Goal: Task Accomplishment & Management: Manage account settings

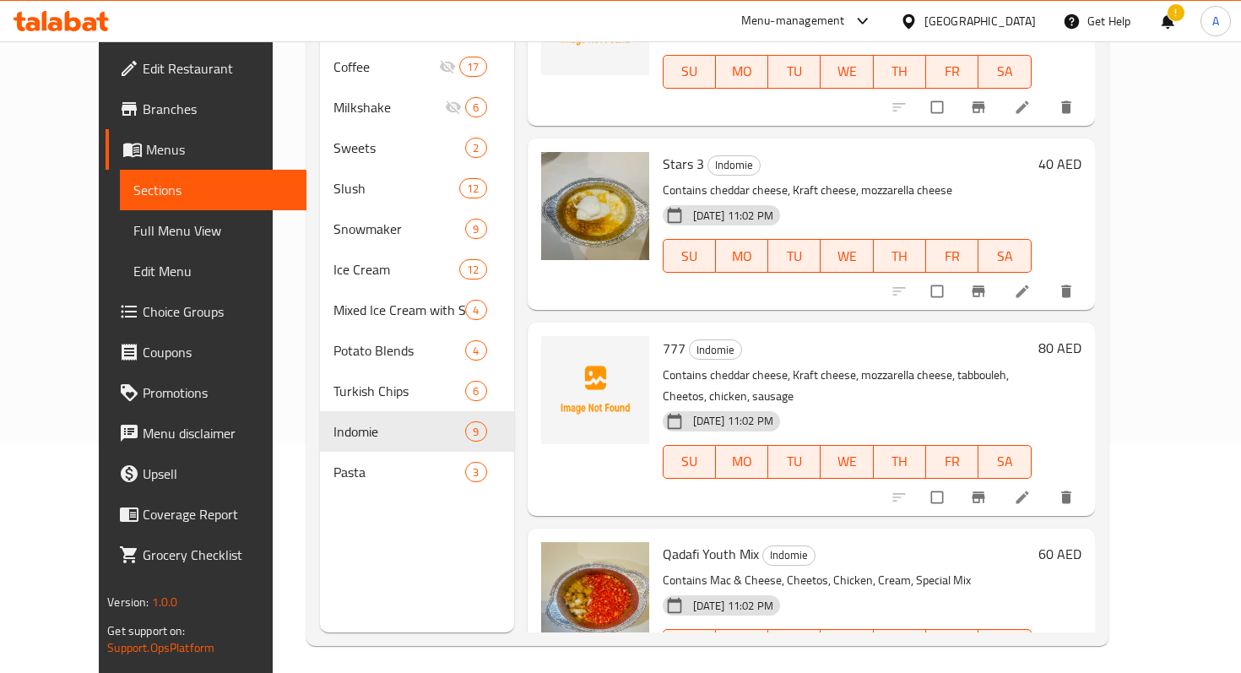
scroll to position [236, 0]
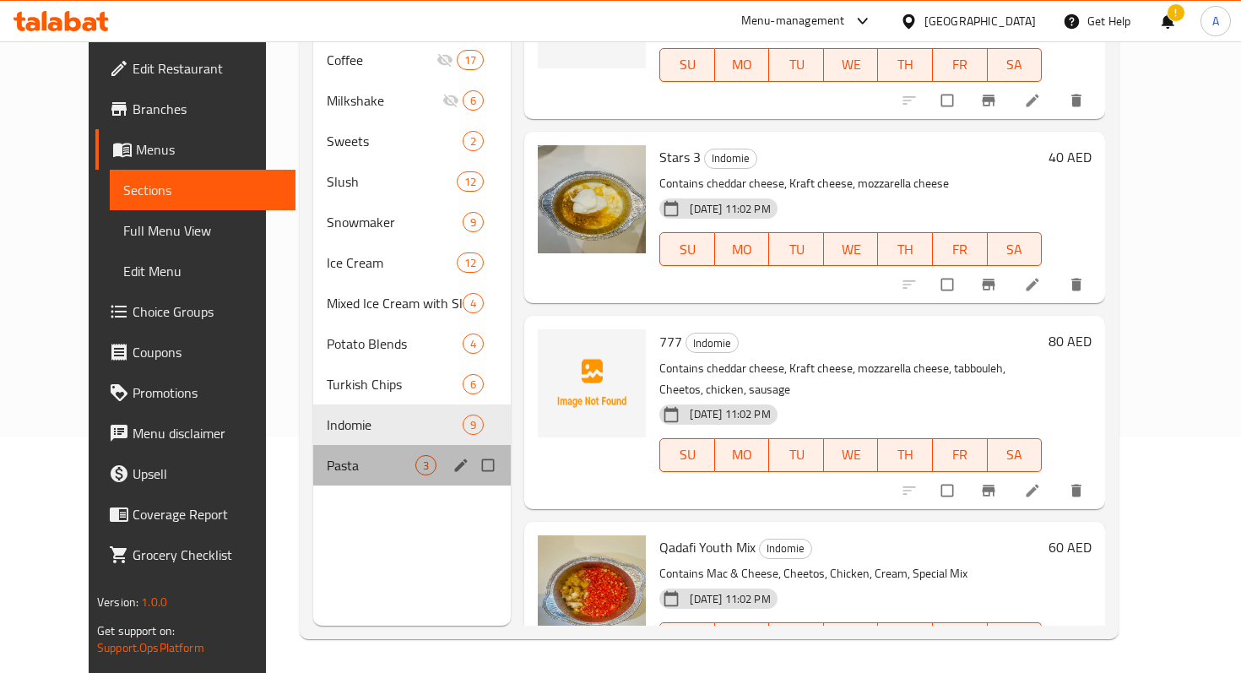
click at [314, 445] on div "Pasta 3" at bounding box center [412, 465] width 198 height 41
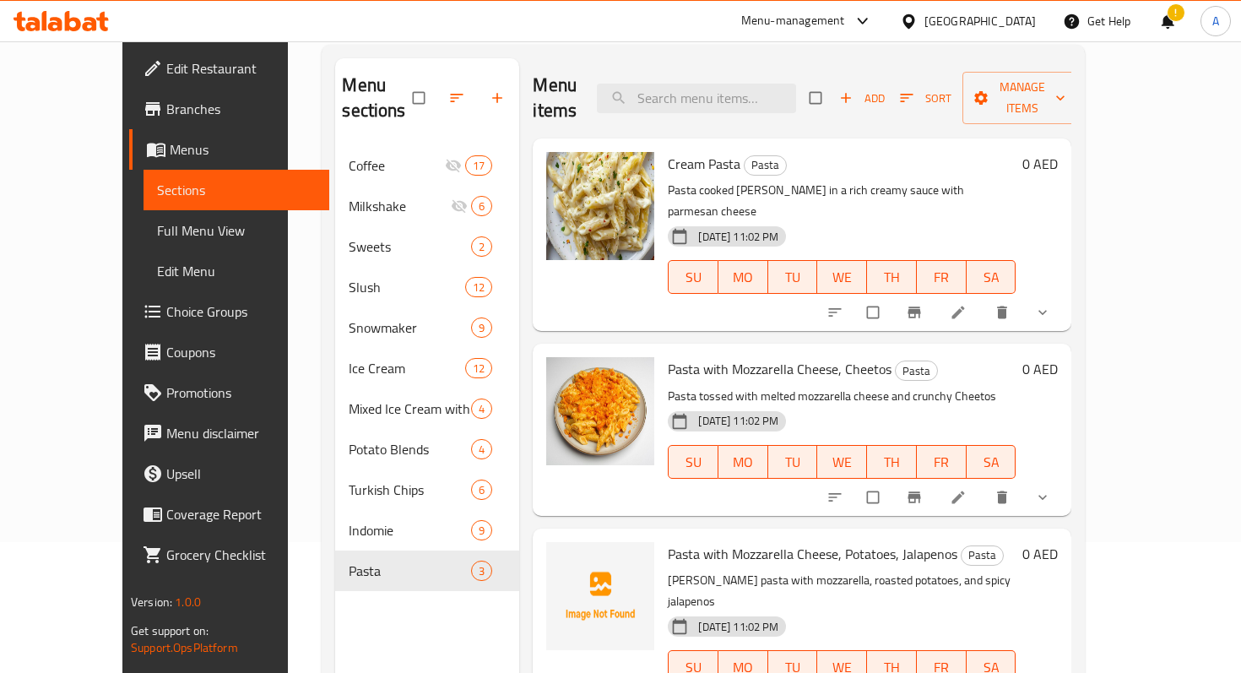
scroll to position [115, 0]
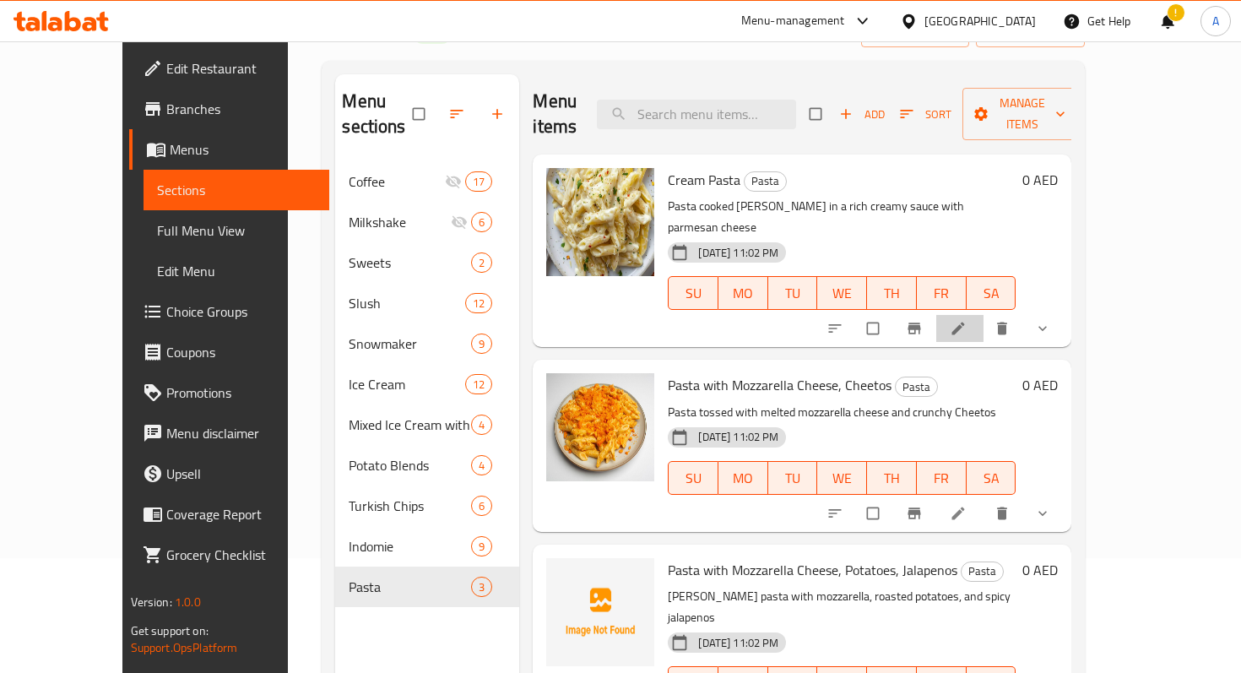
click at [983, 315] on li at bounding box center [959, 328] width 47 height 27
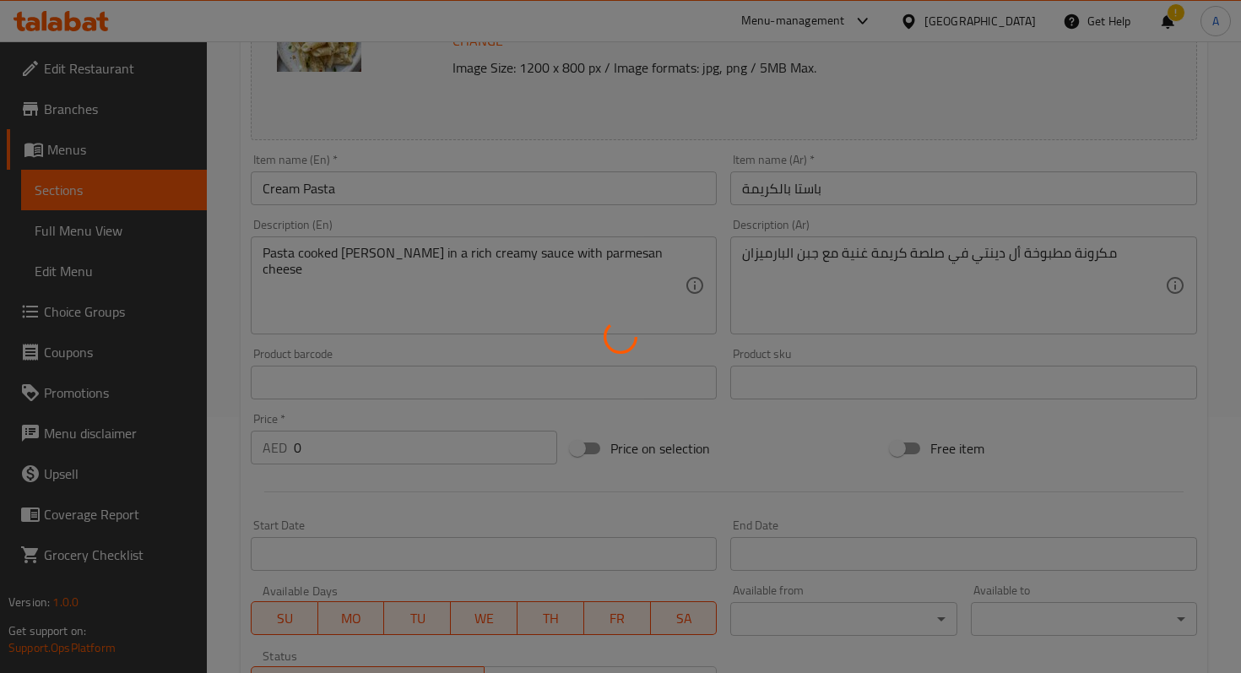
scroll to position [550, 0]
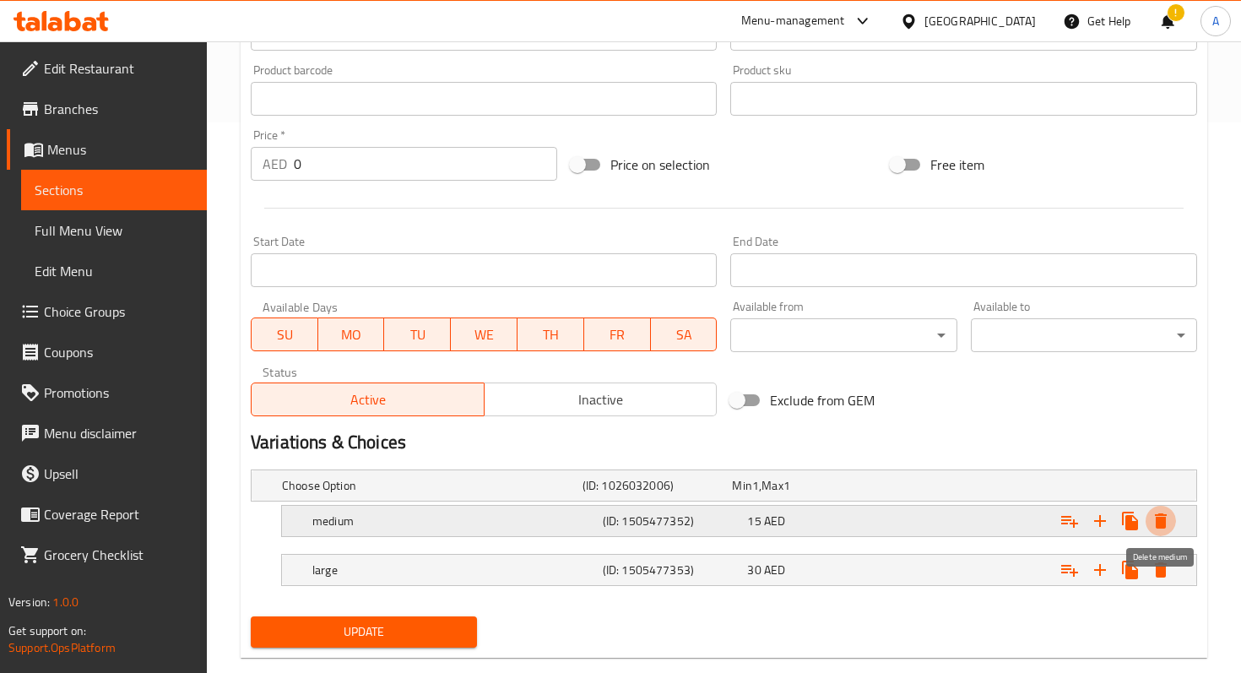
click at [1160, 528] on icon "Expand" at bounding box center [1161, 521] width 20 height 20
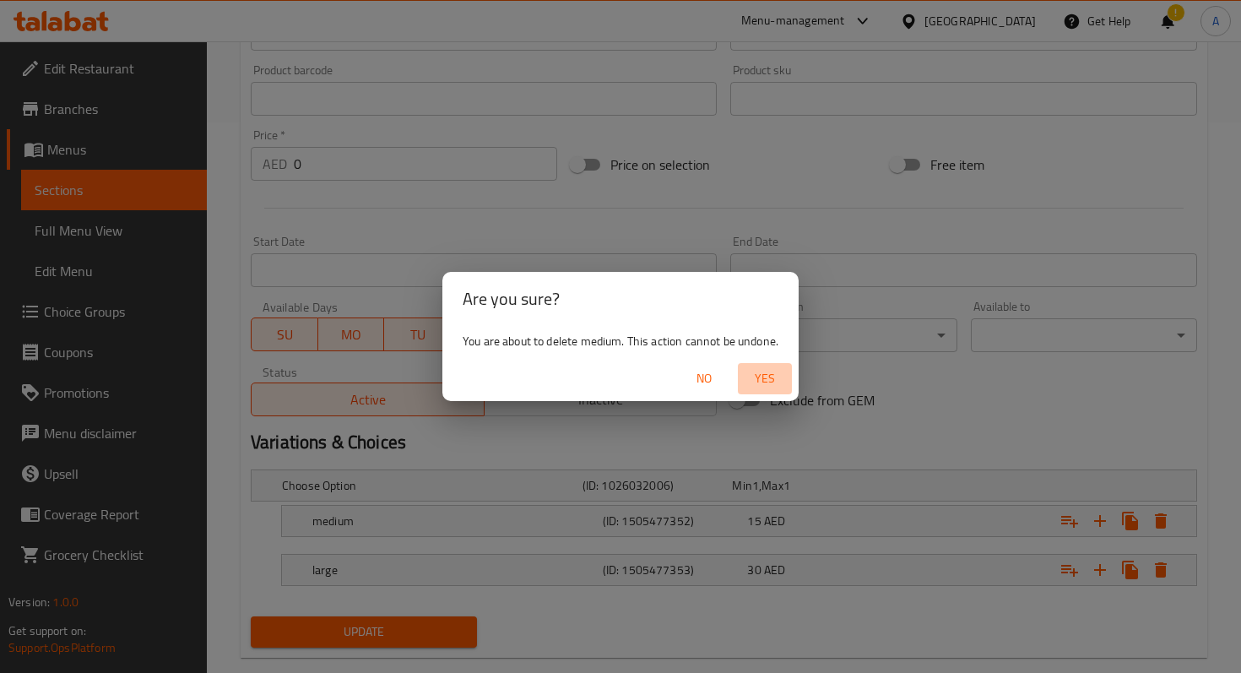
click at [775, 377] on span "Yes" at bounding box center [765, 378] width 41 height 21
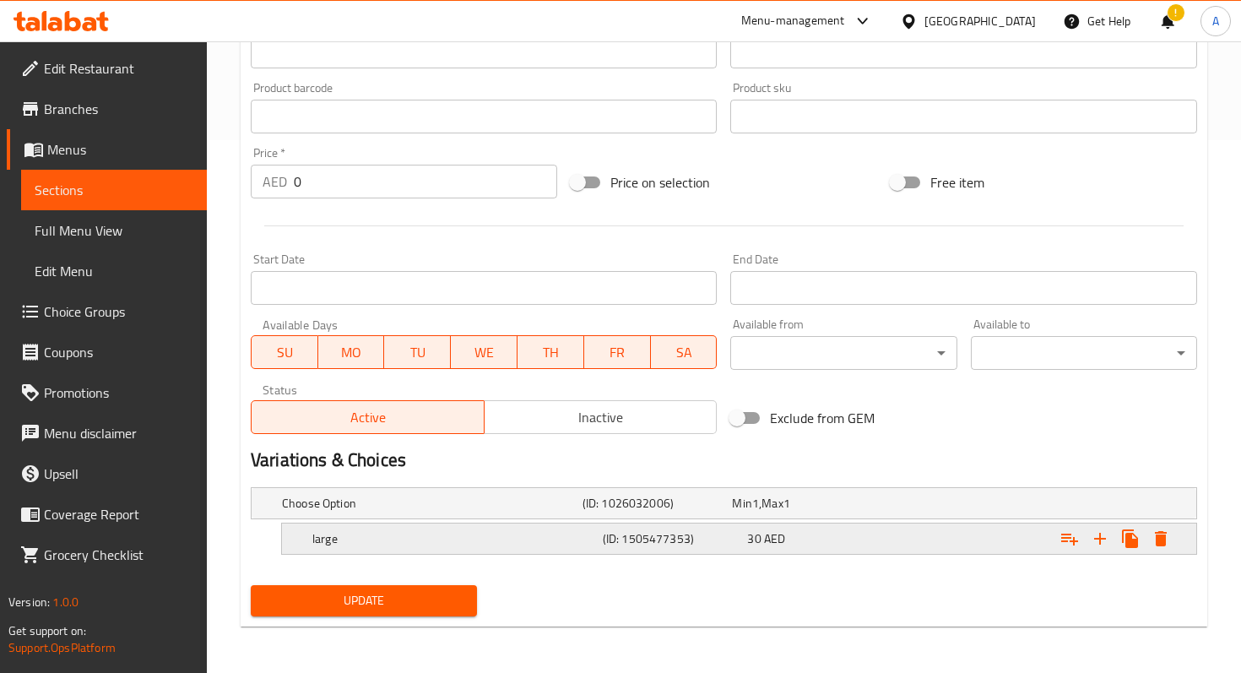
click at [1162, 550] on button "Expand" at bounding box center [1160, 538] width 30 height 30
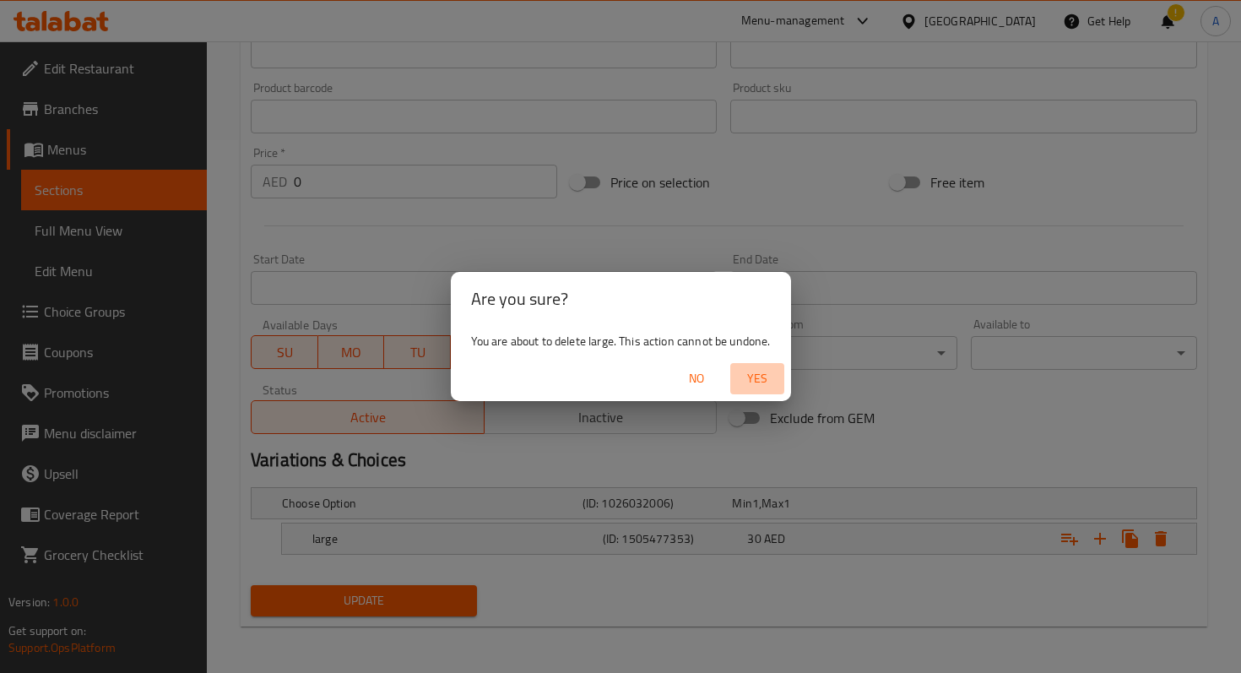
click at [733, 375] on button "Yes" at bounding box center [757, 378] width 54 height 31
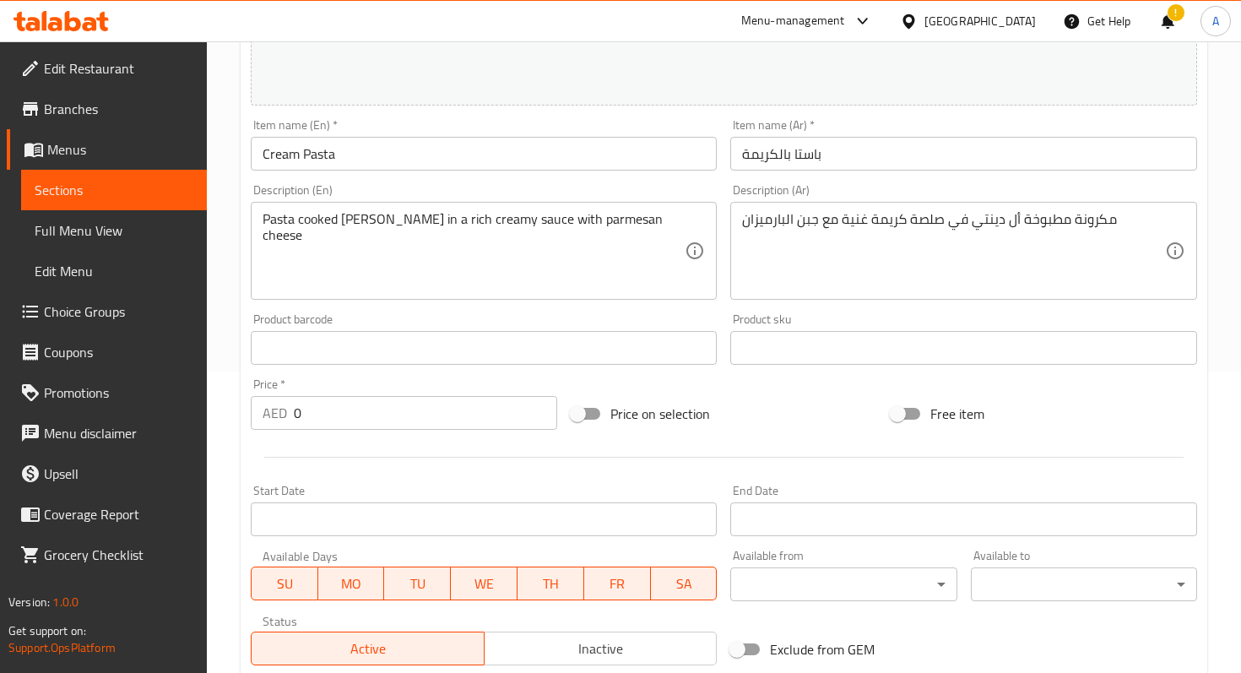
scroll to position [328, 0]
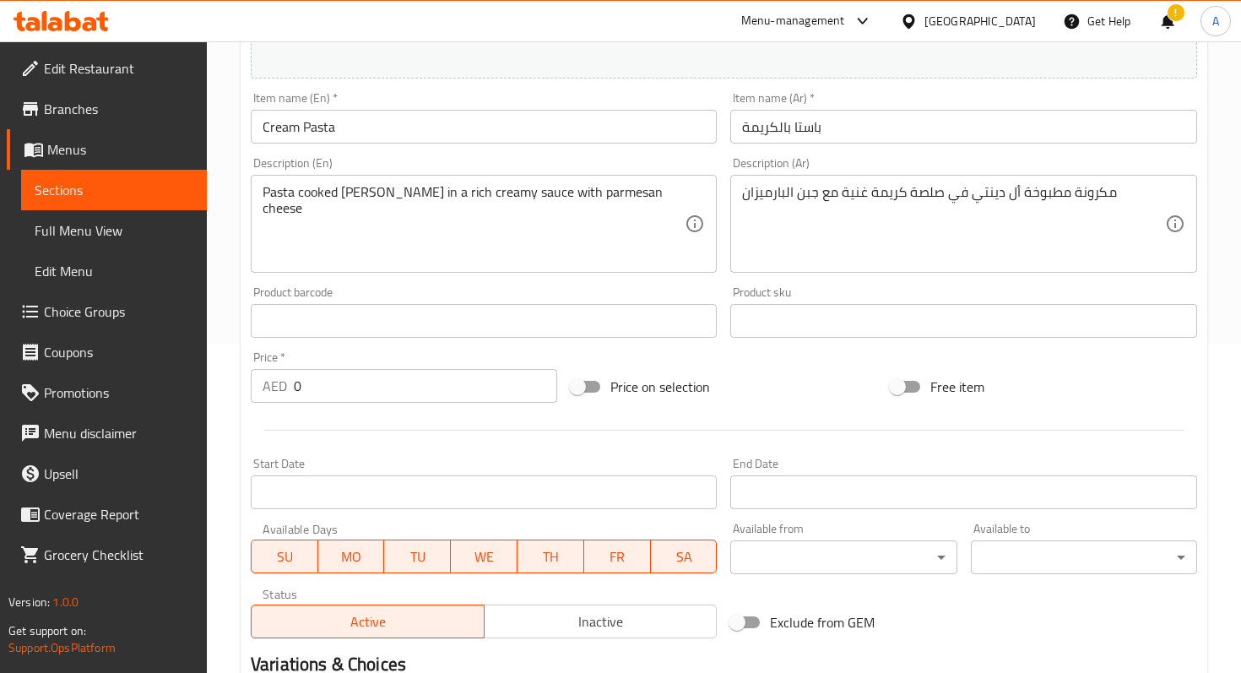
click at [331, 397] on input "0" at bounding box center [425, 386] width 263 height 34
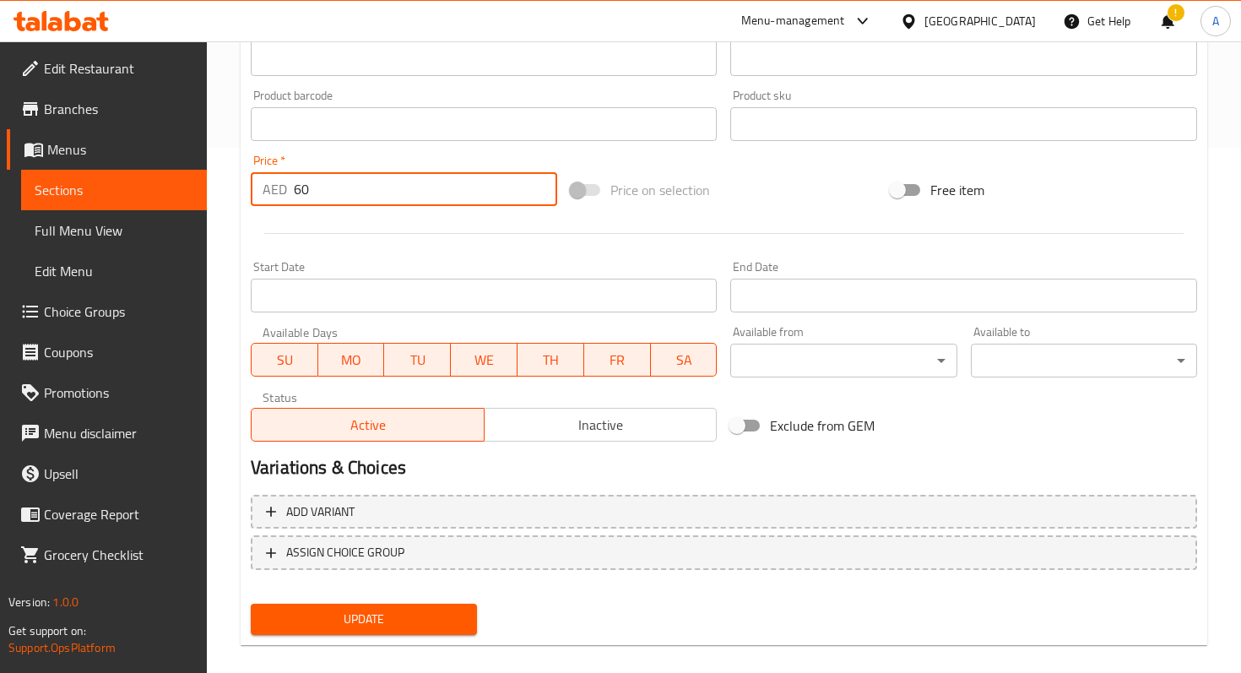
scroll to position [544, 0]
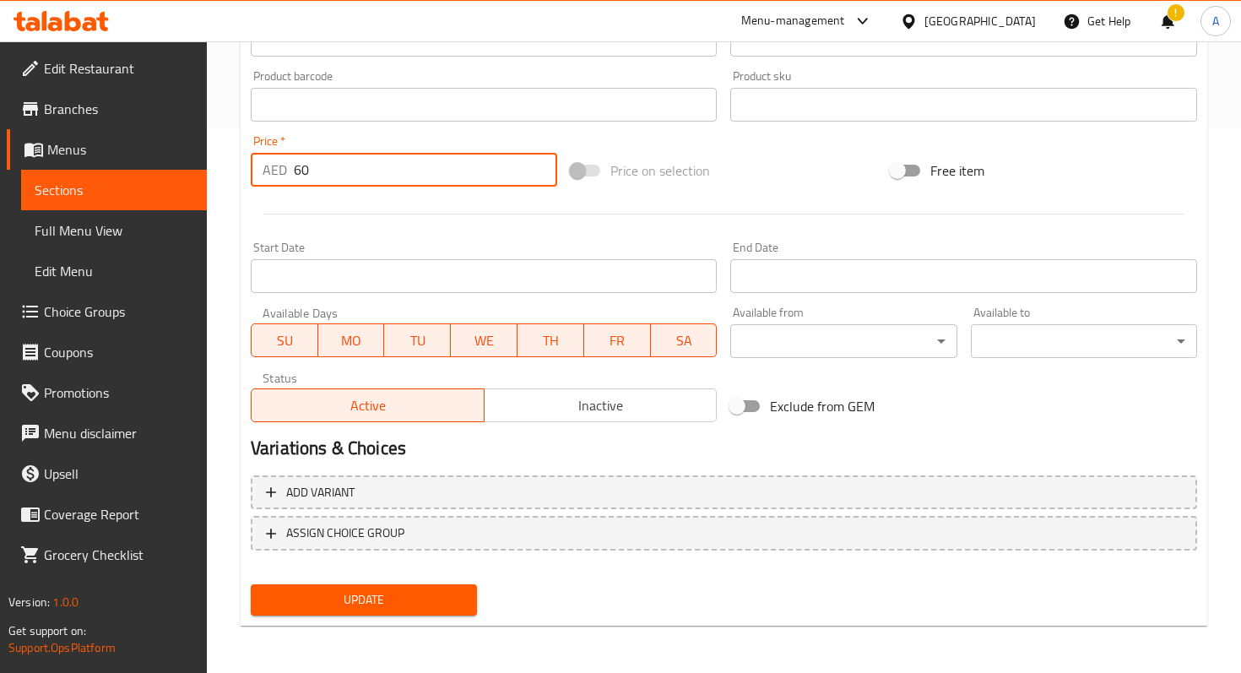
type input "60"
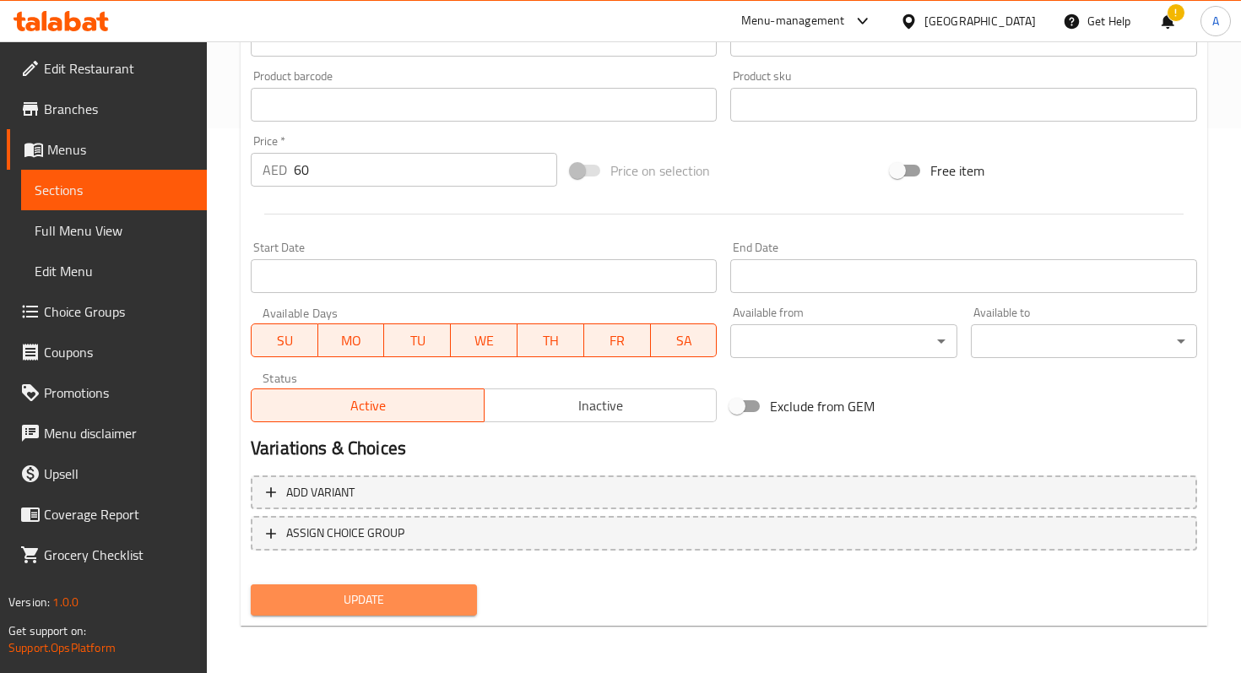
click at [377, 609] on span "Update" at bounding box center [363, 599] width 199 height 21
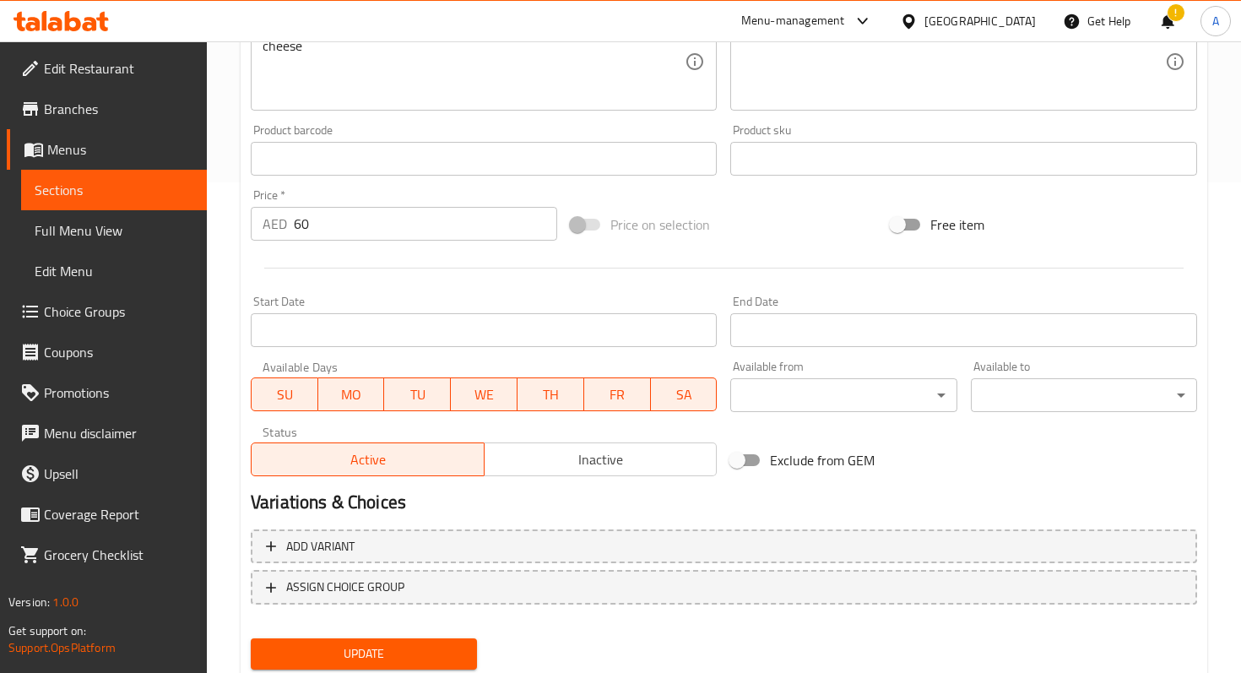
scroll to position [0, 0]
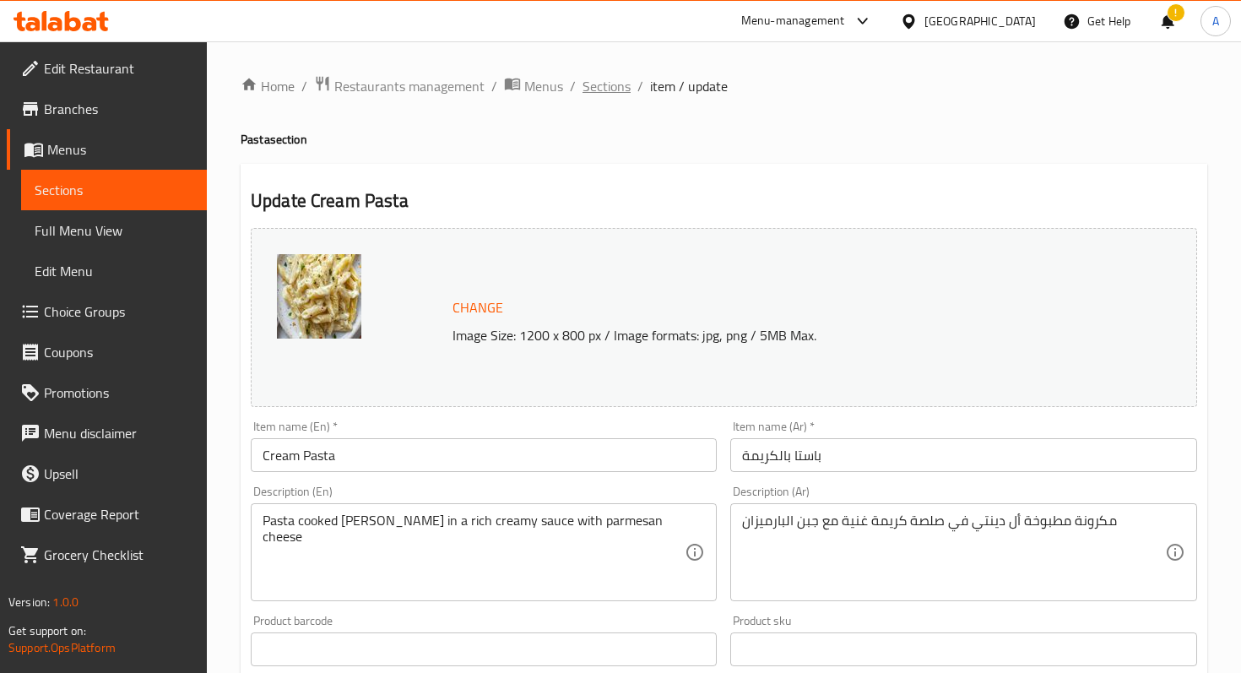
click at [620, 87] on span "Sections" at bounding box center [606, 86] width 48 height 20
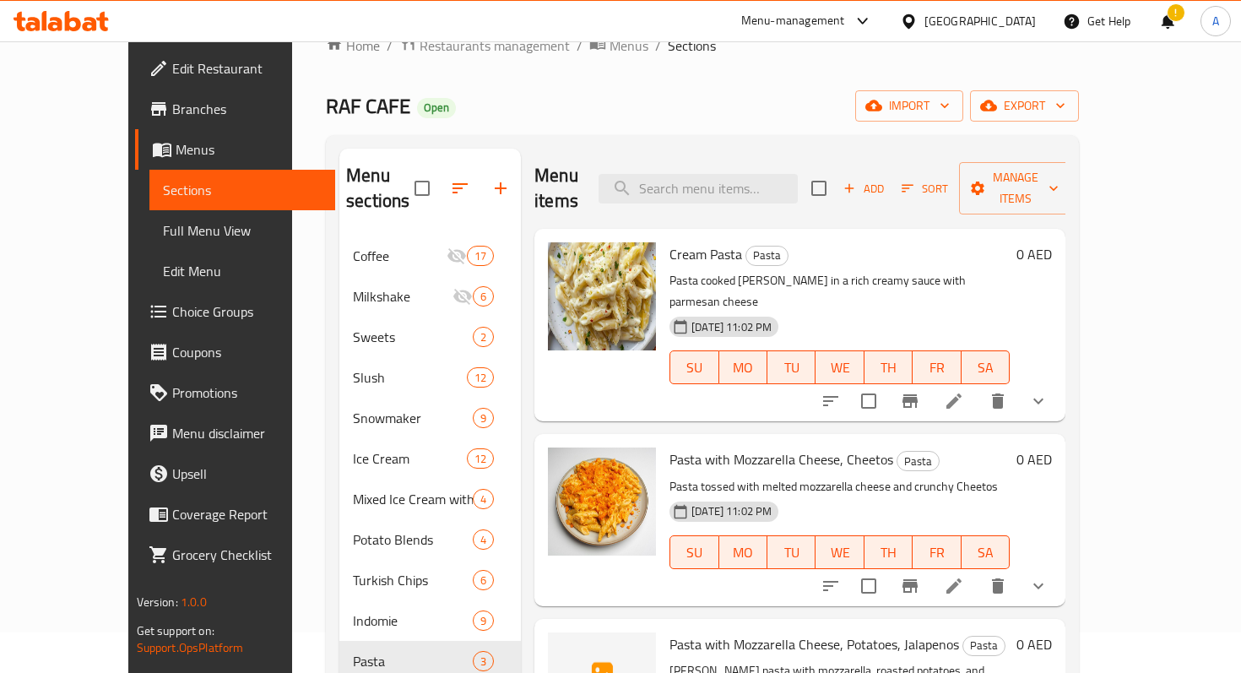
scroll to position [46, 0]
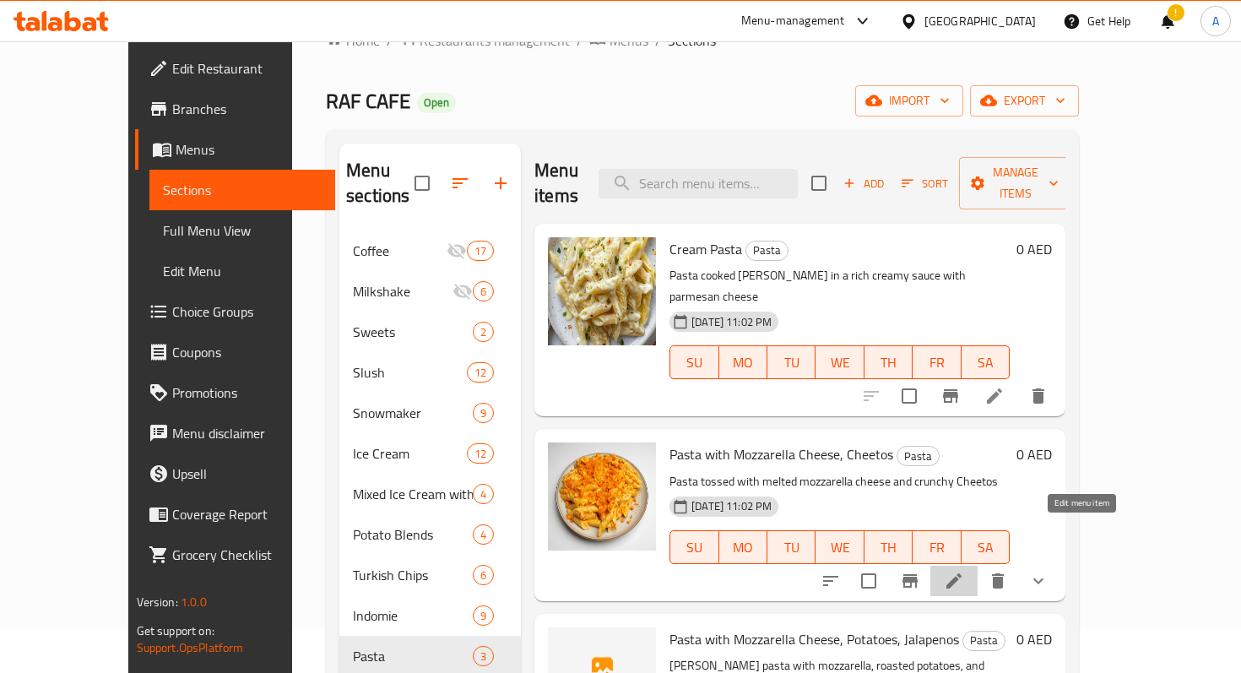
click at [961, 573] on icon at bounding box center [953, 580] width 15 height 15
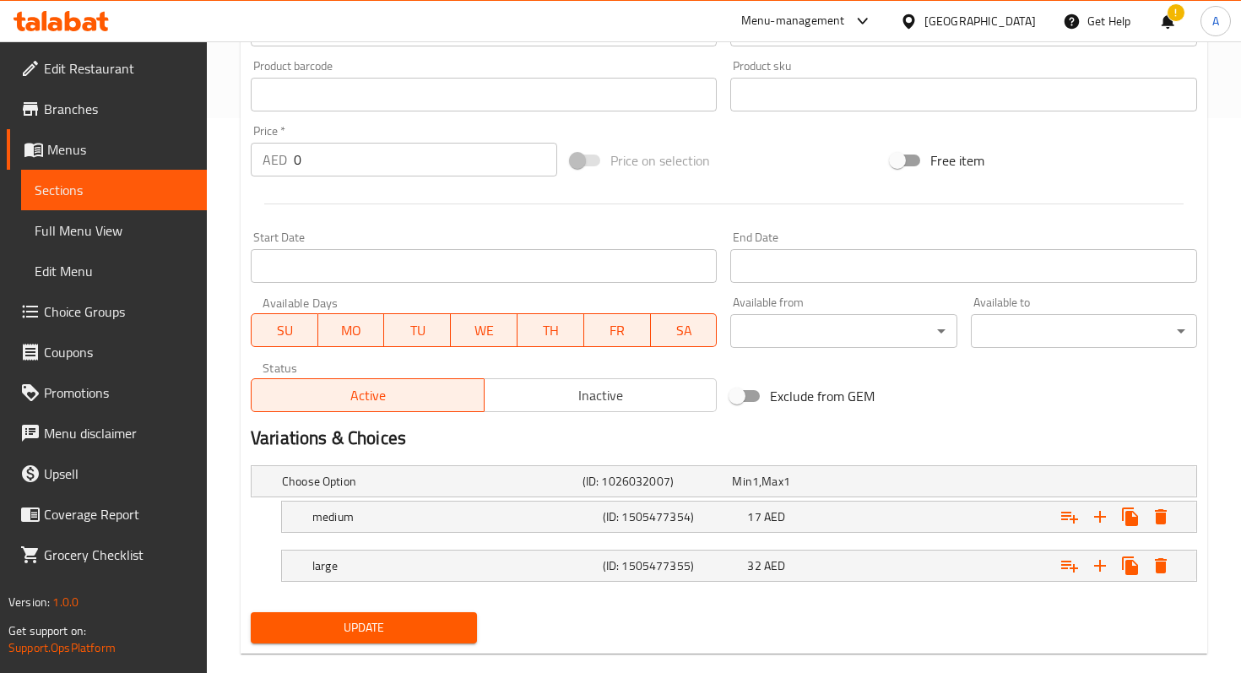
scroll to position [582, 0]
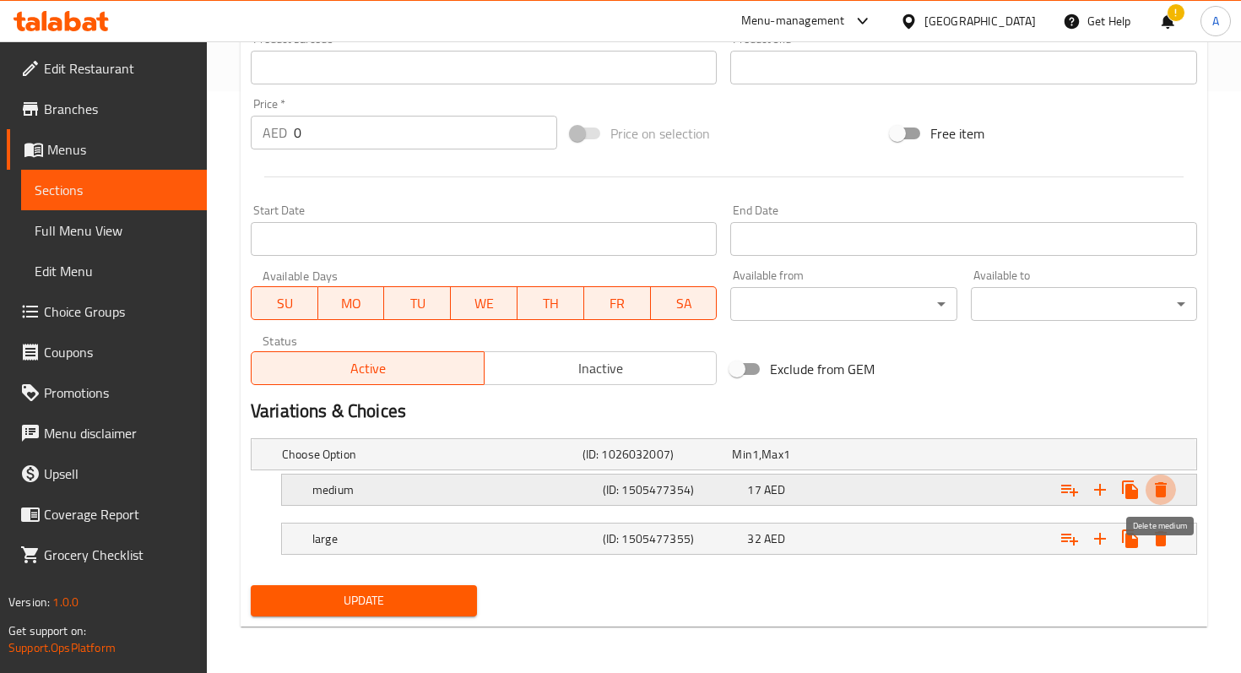
click at [1158, 491] on icon "Expand" at bounding box center [1161, 489] width 12 height 15
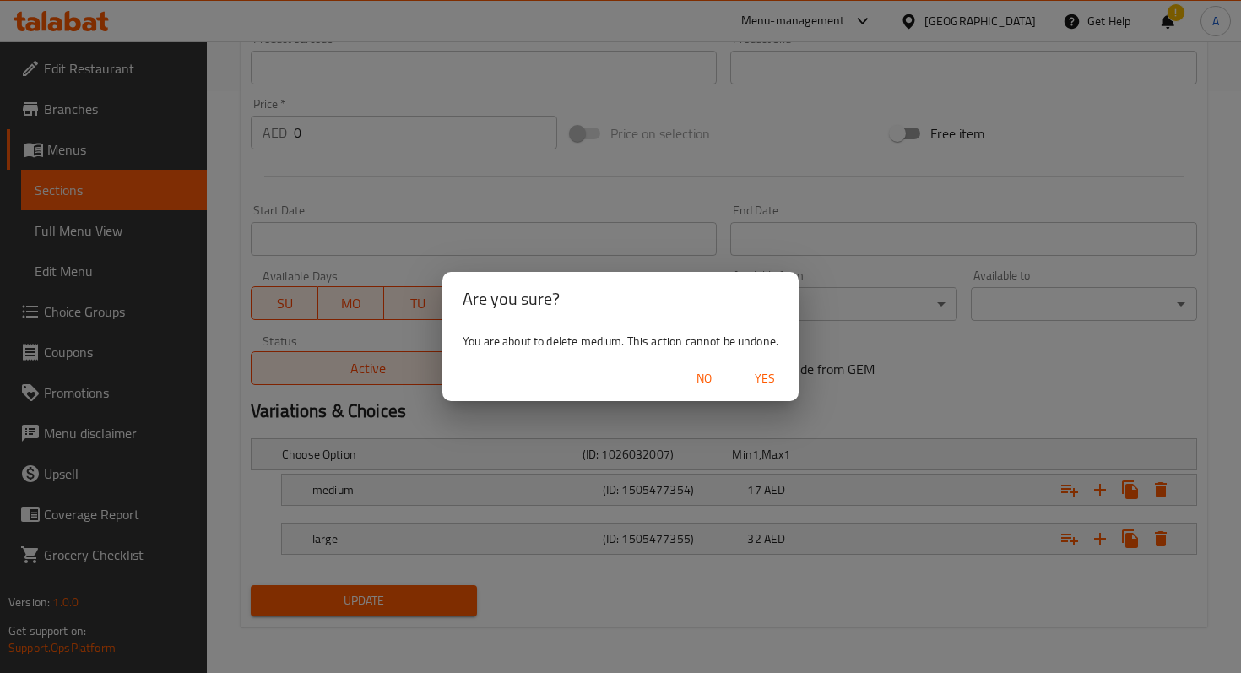
click at [766, 380] on span "Yes" at bounding box center [765, 378] width 41 height 21
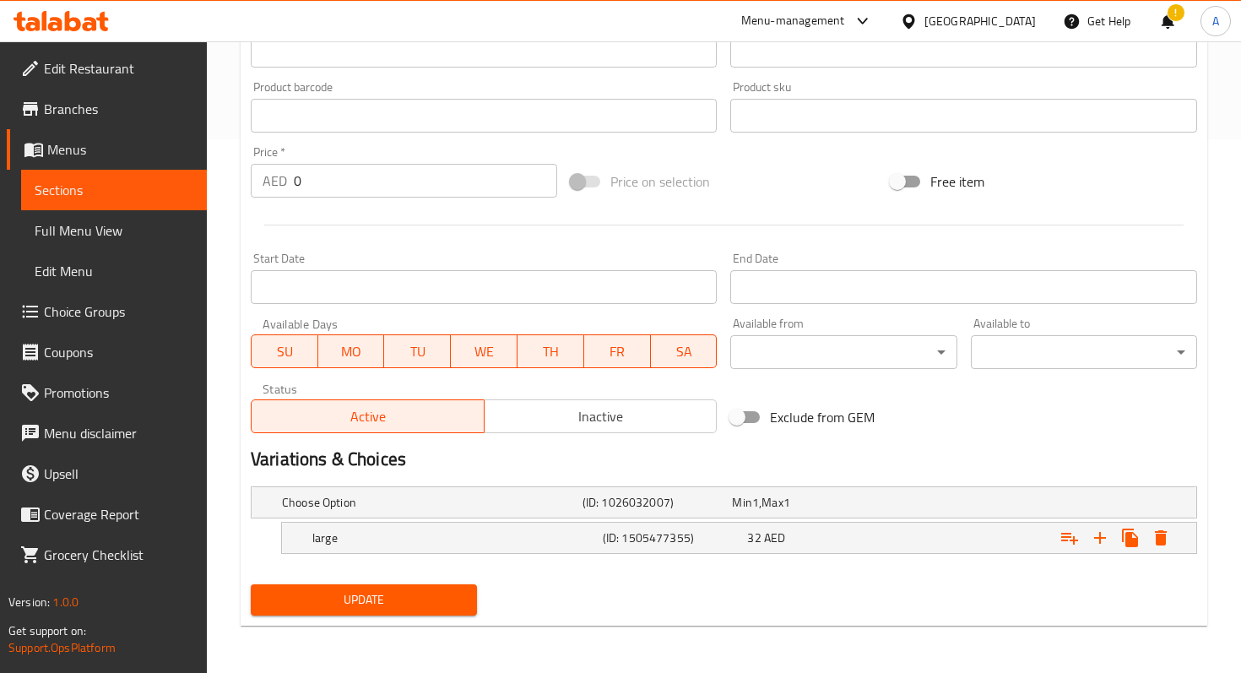
scroll to position [533, 0]
click at [1163, 542] on icon "Expand" at bounding box center [1161, 538] width 12 height 15
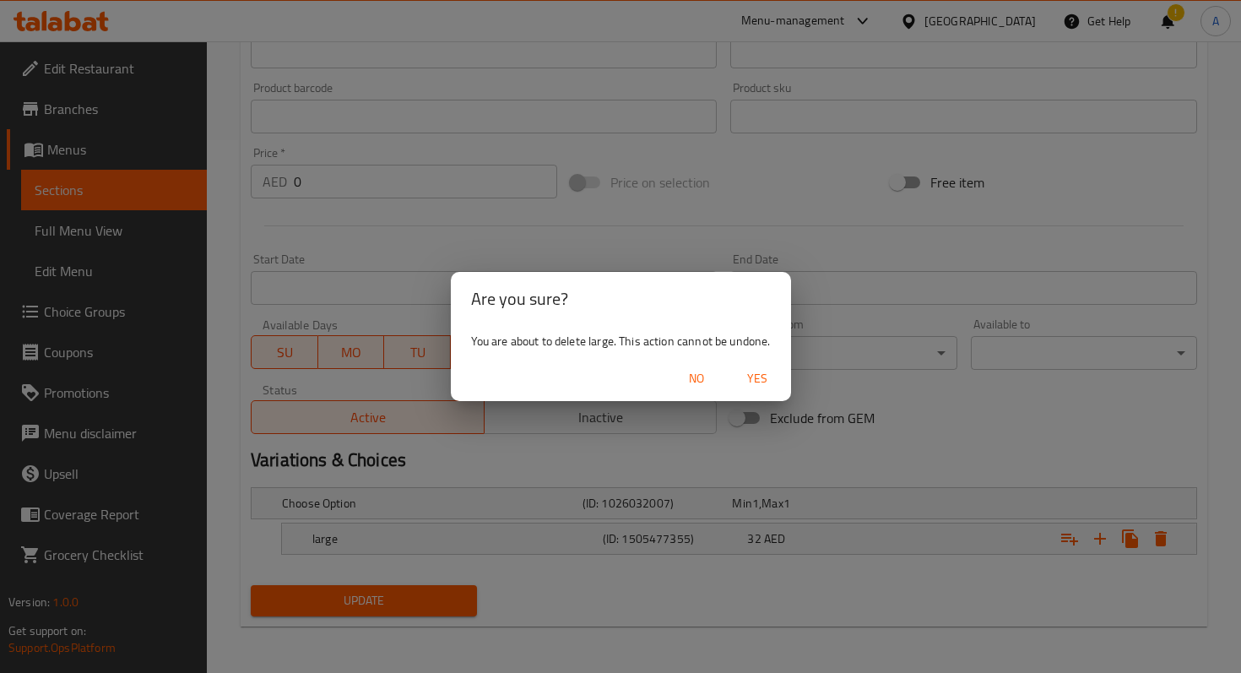
click at [772, 376] on span "Yes" at bounding box center [757, 378] width 41 height 21
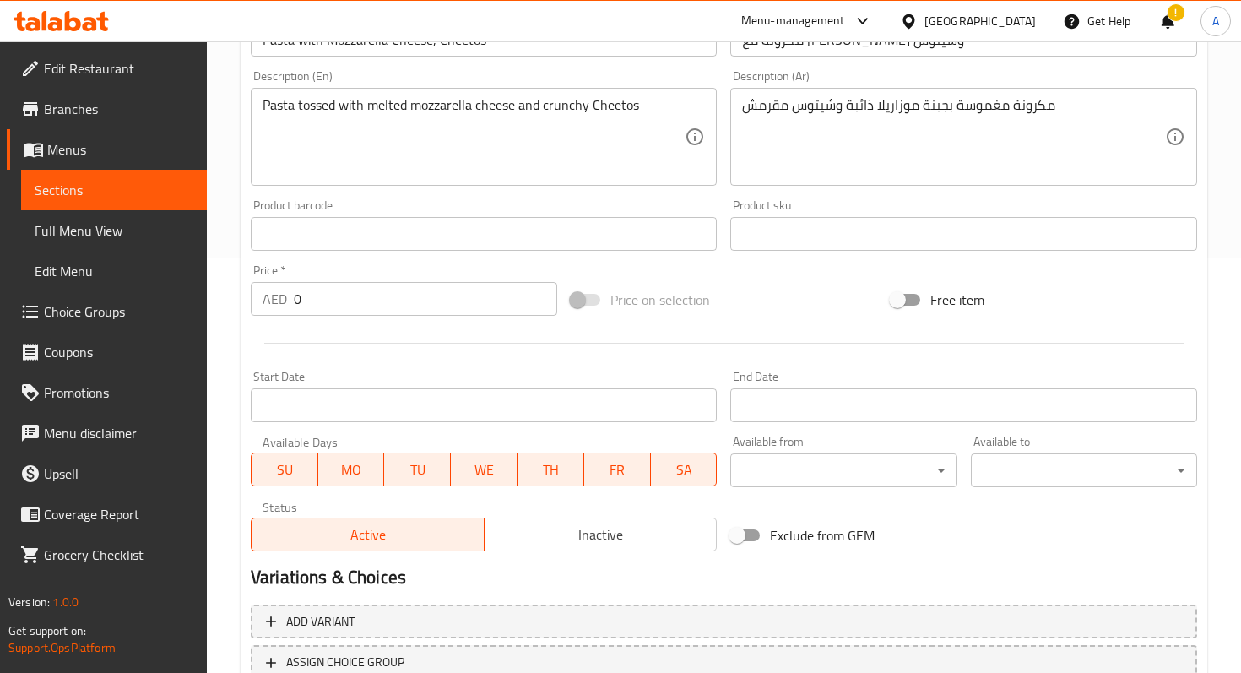
scroll to position [322, 0]
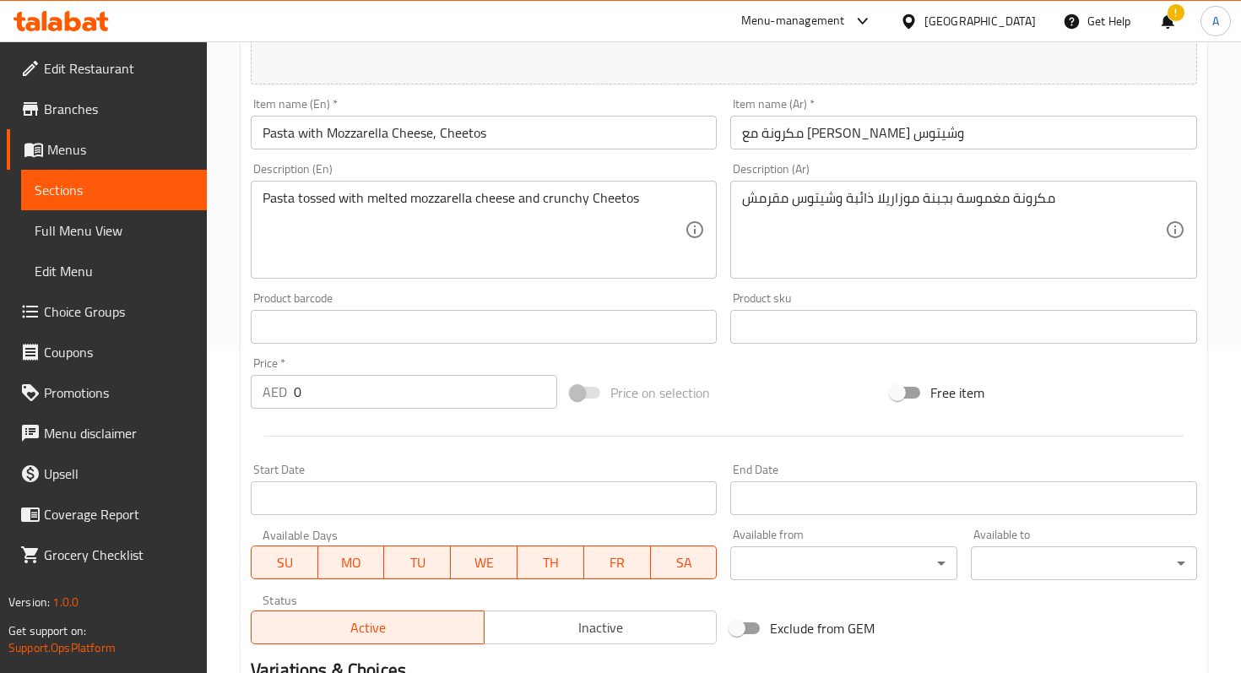
click at [432, 391] on input "0" at bounding box center [425, 392] width 263 height 34
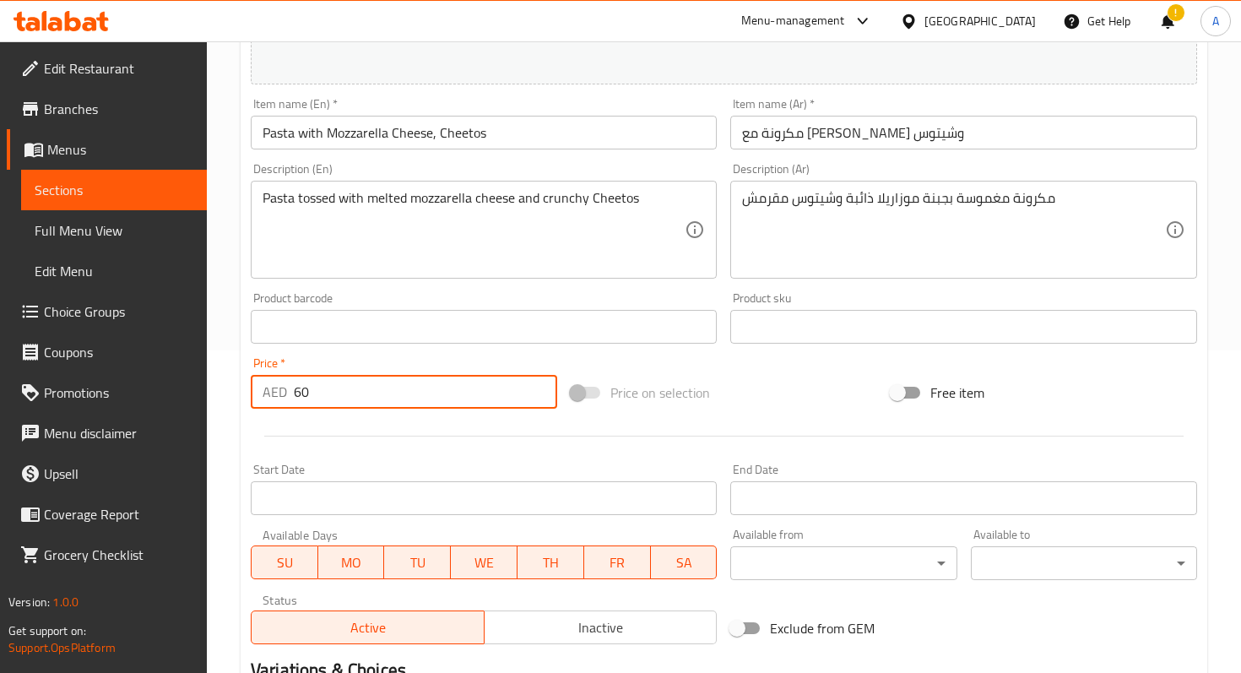
scroll to position [544, 0]
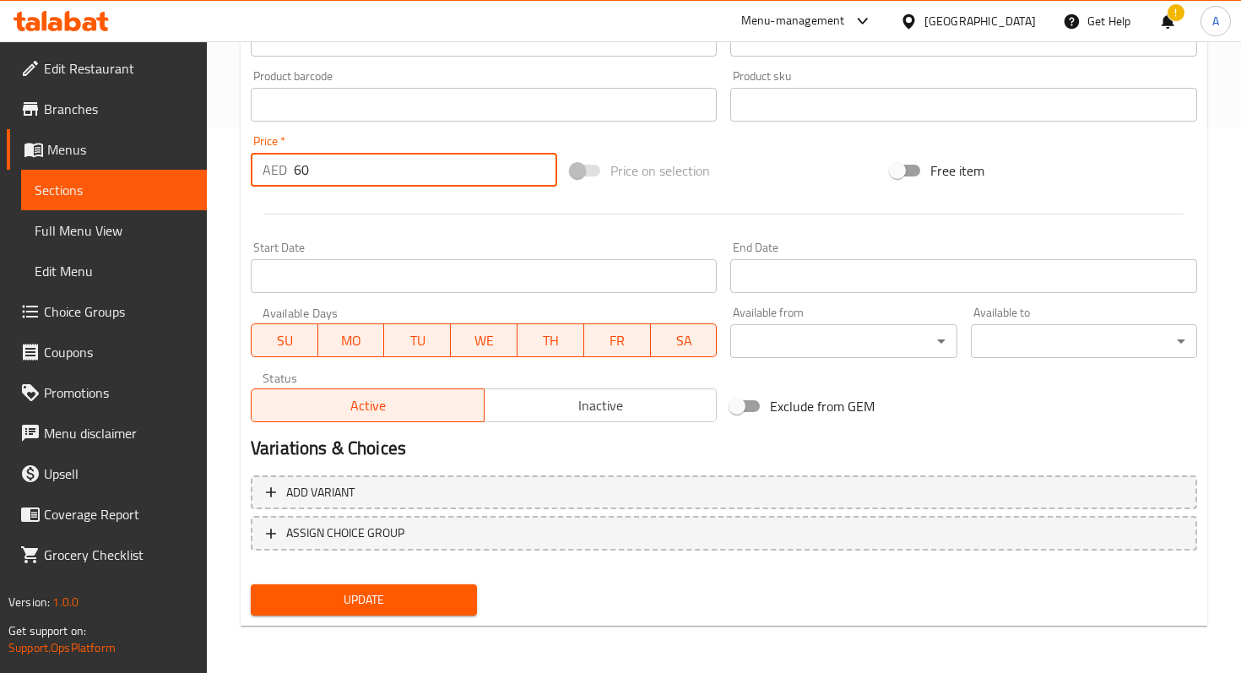
type input "60"
click at [333, 609] on span "Update" at bounding box center [363, 599] width 199 height 21
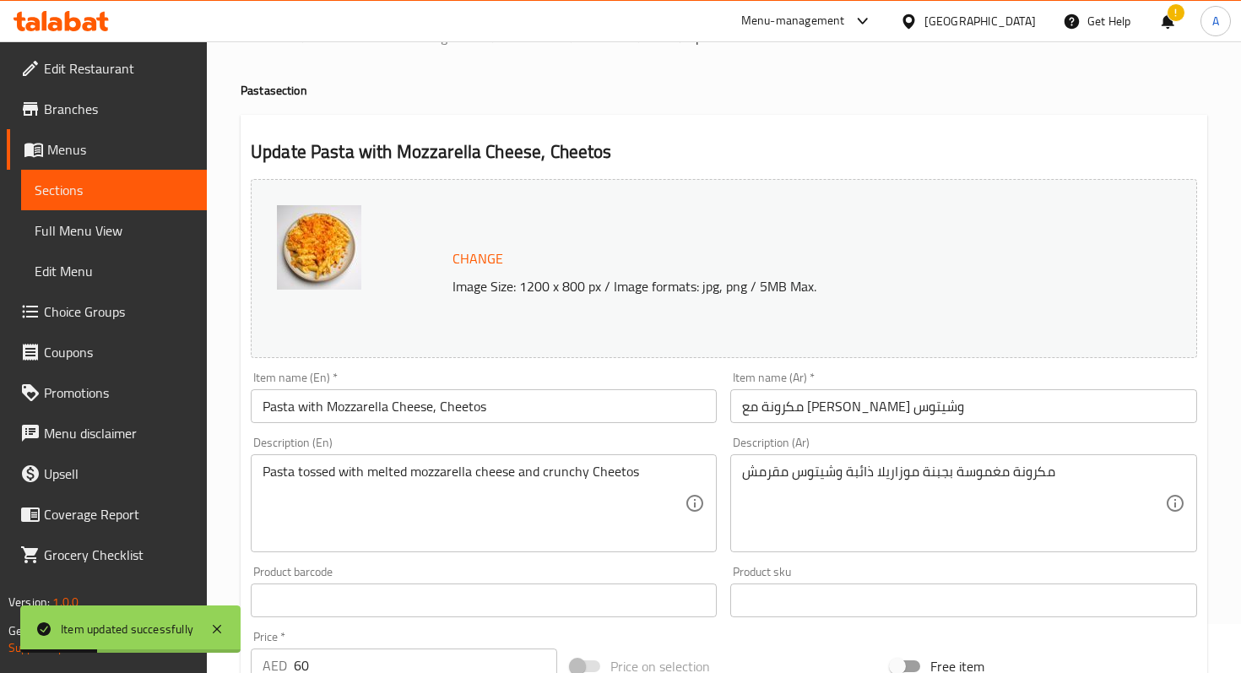
scroll to position [0, 0]
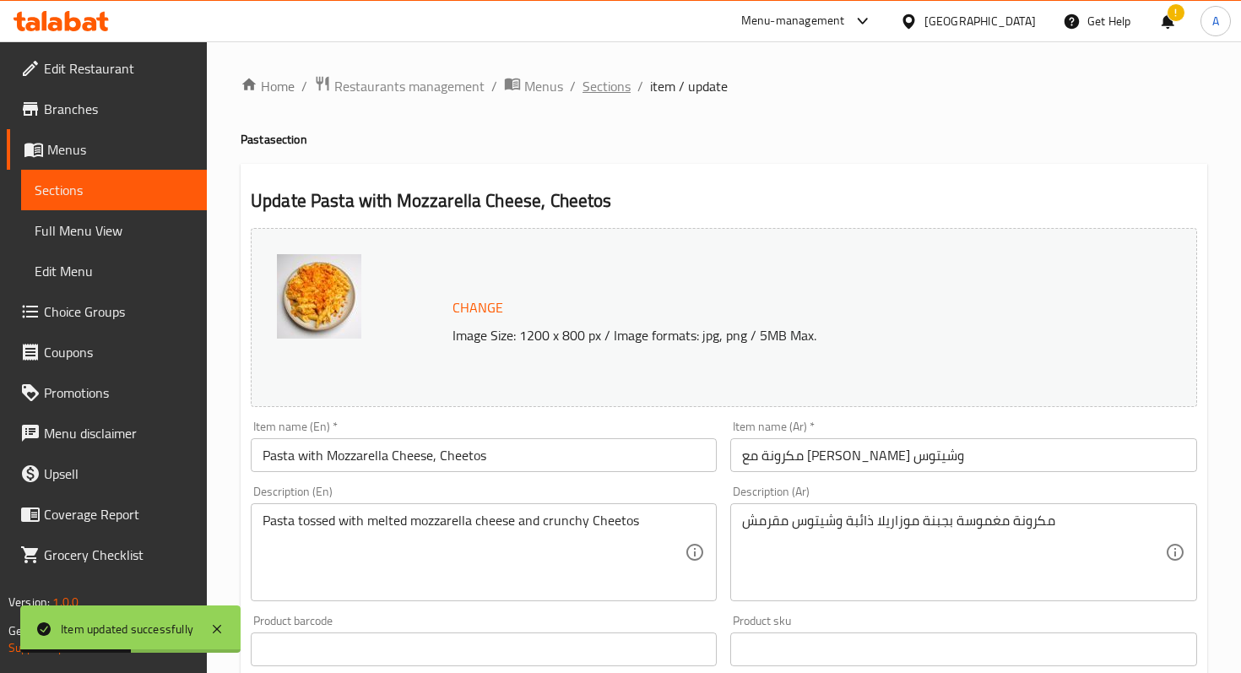
click at [588, 90] on span "Sections" at bounding box center [606, 86] width 48 height 20
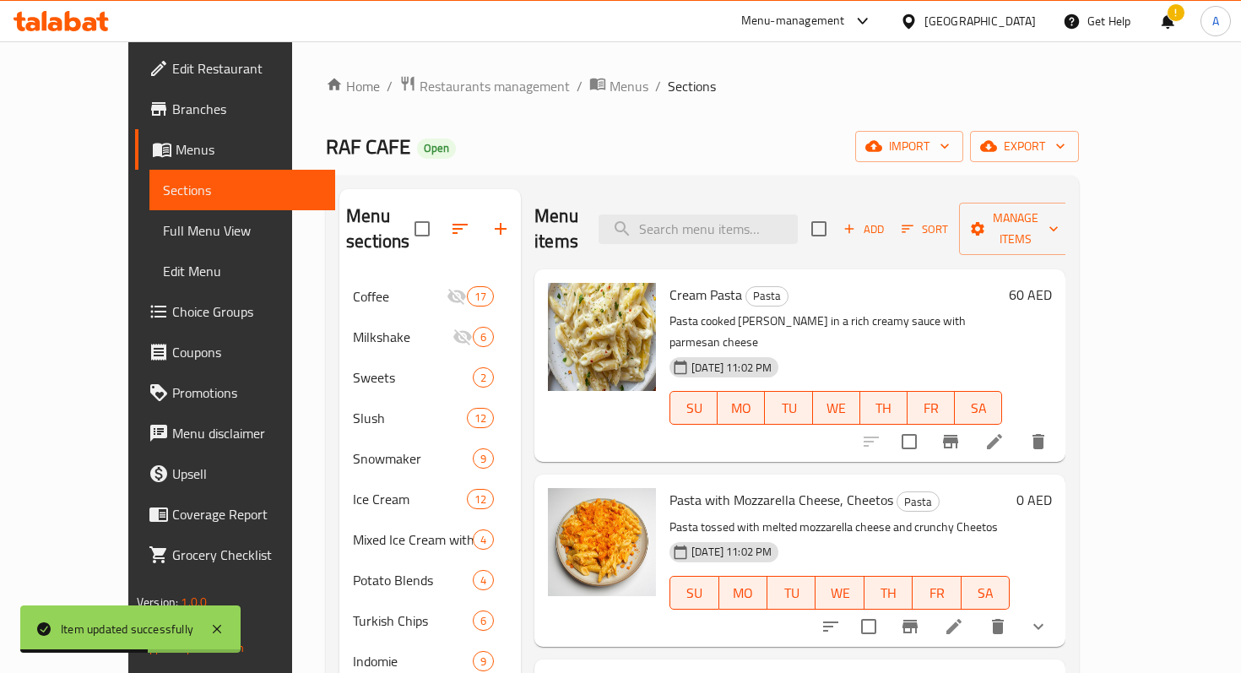
scroll to position [236, 0]
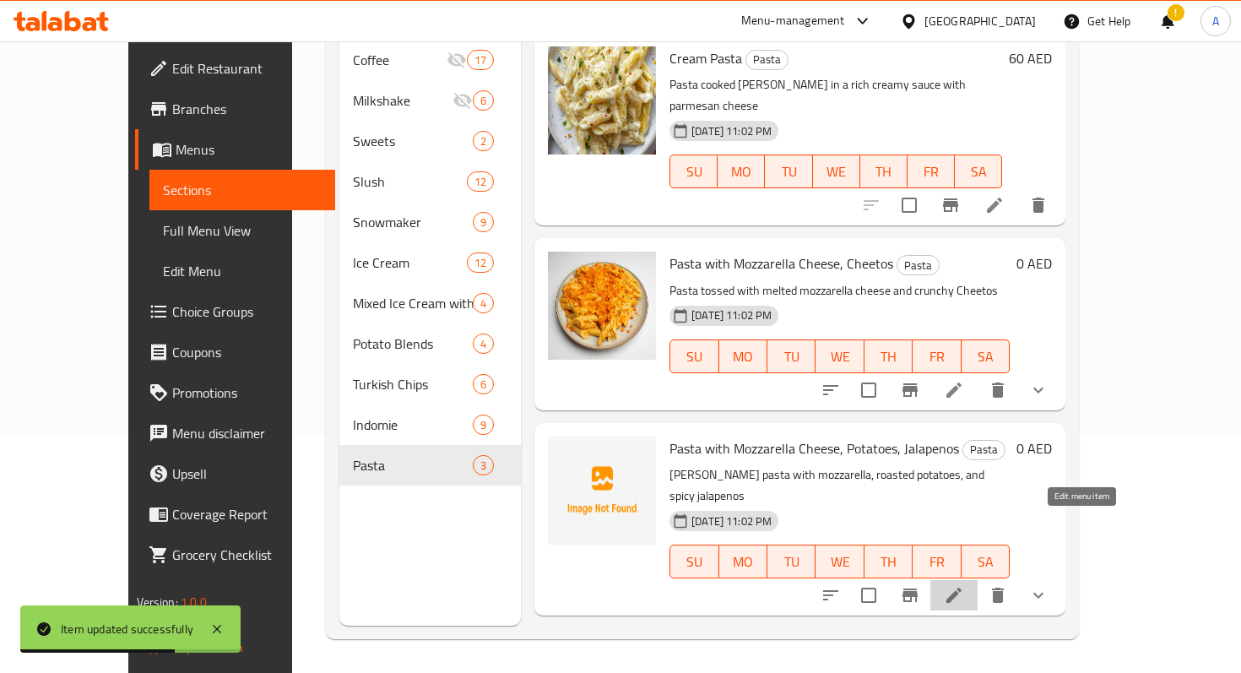
click at [964, 585] on icon at bounding box center [954, 595] width 20 height 20
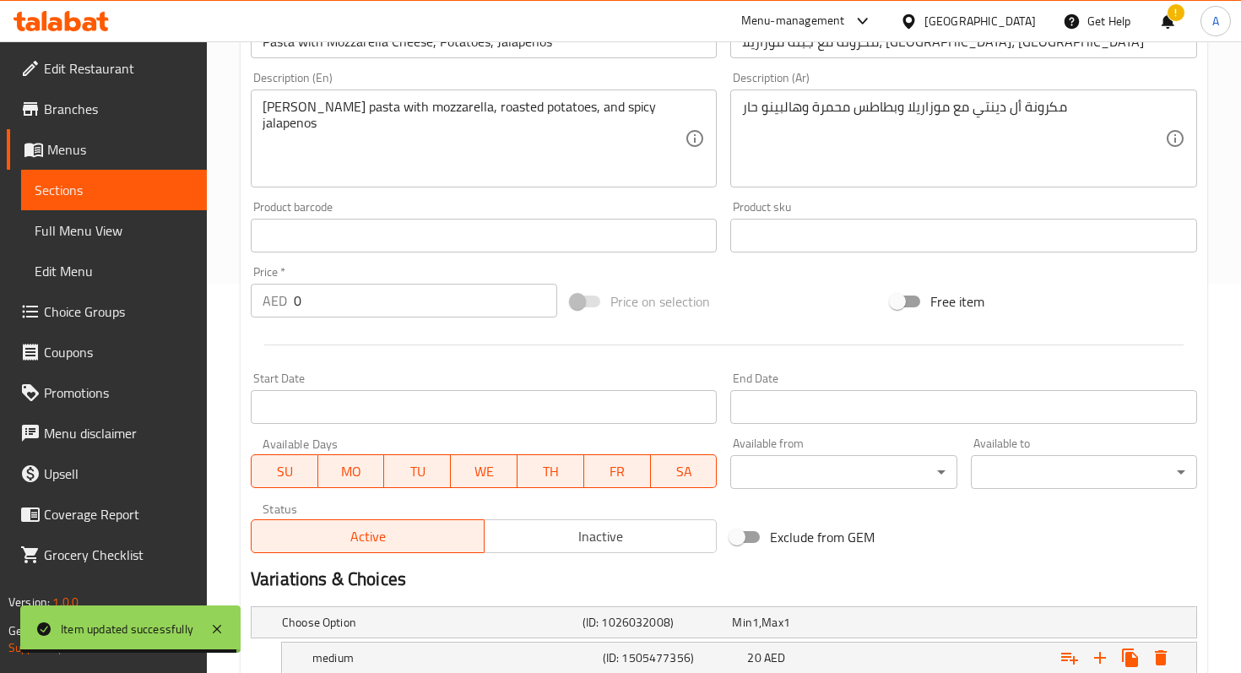
scroll to position [557, 0]
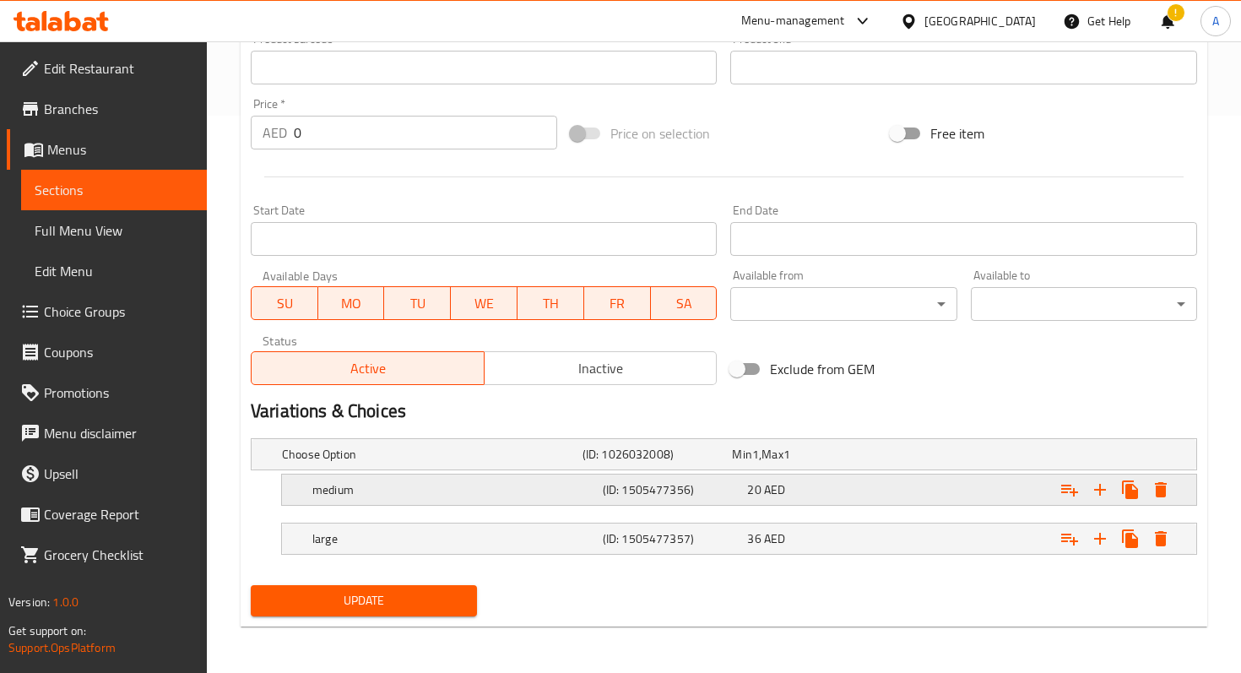
click at [1166, 479] on icon "Expand" at bounding box center [1161, 489] width 20 height 20
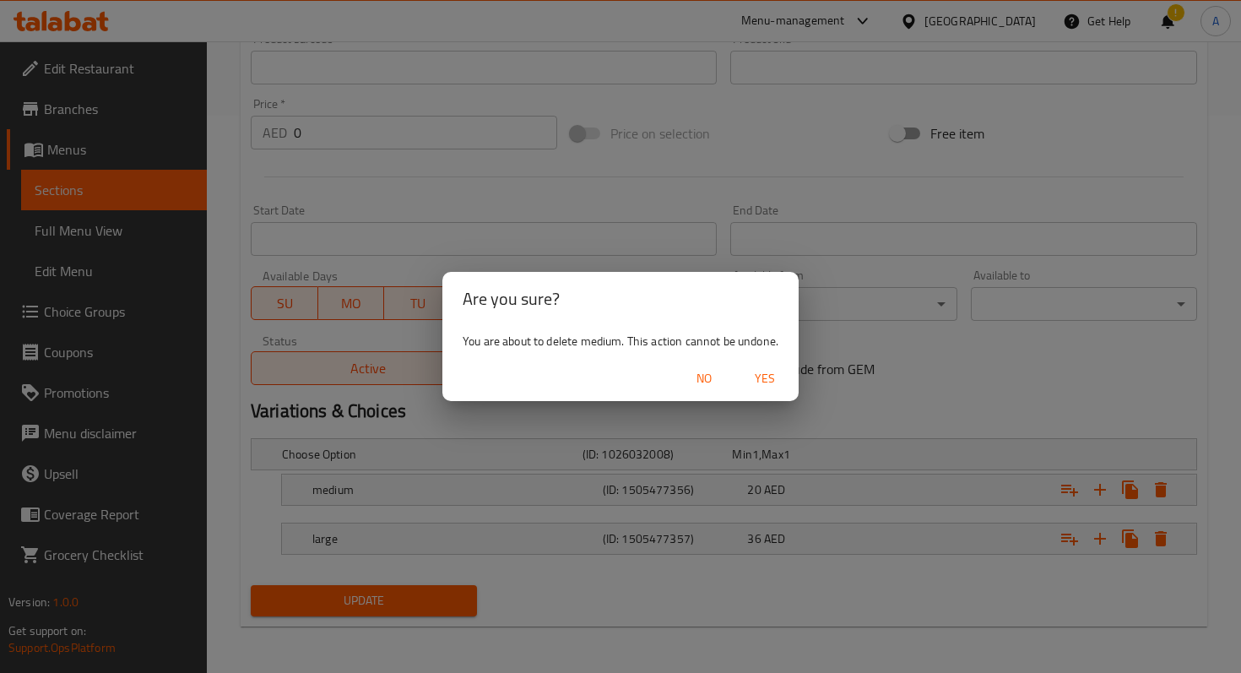
click at [772, 382] on span "Yes" at bounding box center [765, 378] width 41 height 21
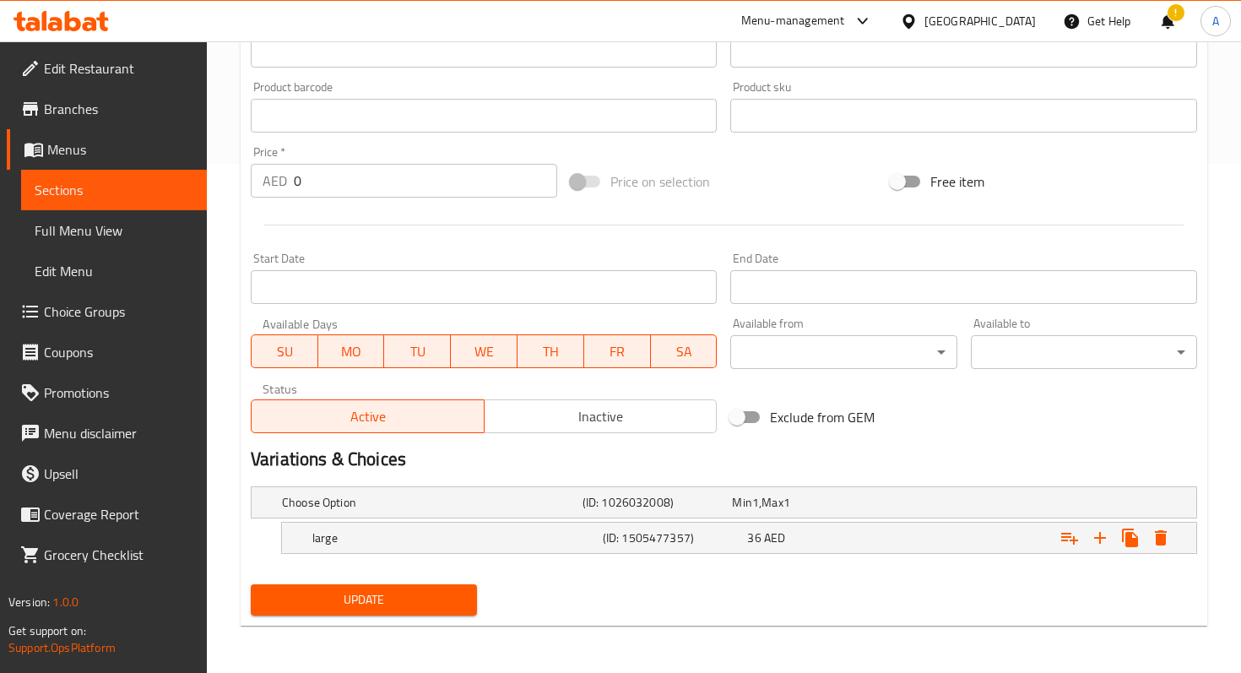
scroll to position [508, 0]
click at [1170, 547] on icon "Expand" at bounding box center [1161, 538] width 20 height 20
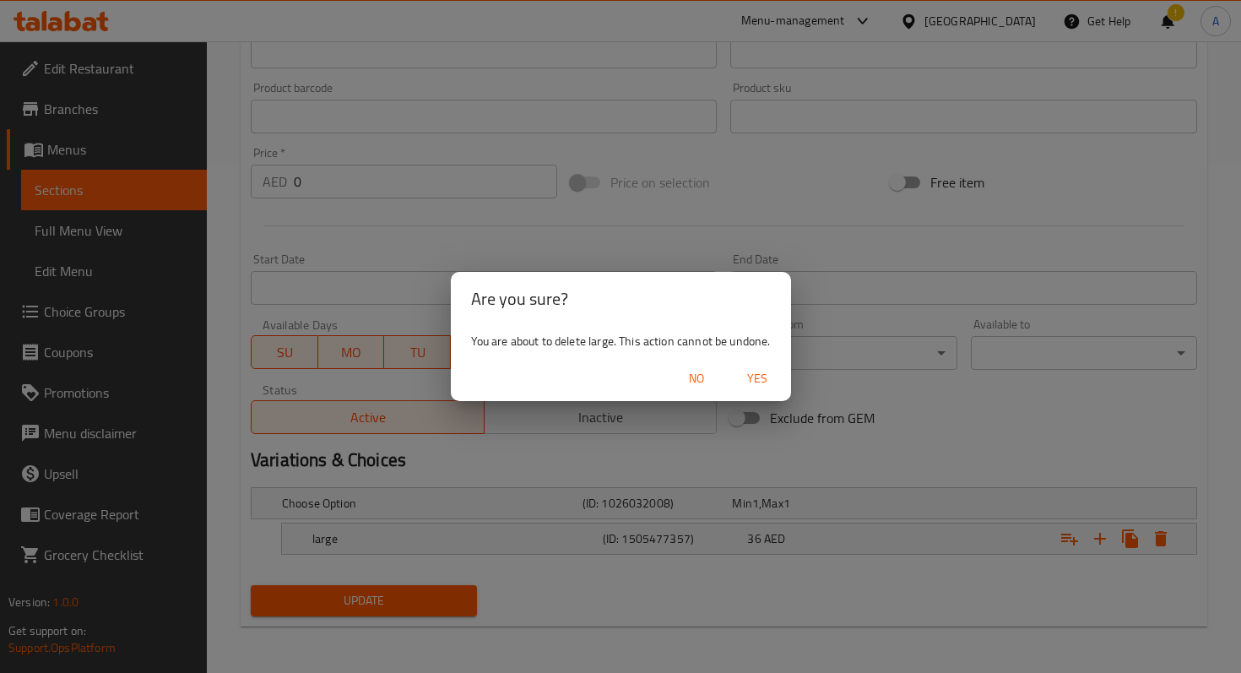
click at [761, 381] on span "Yes" at bounding box center [757, 378] width 41 height 21
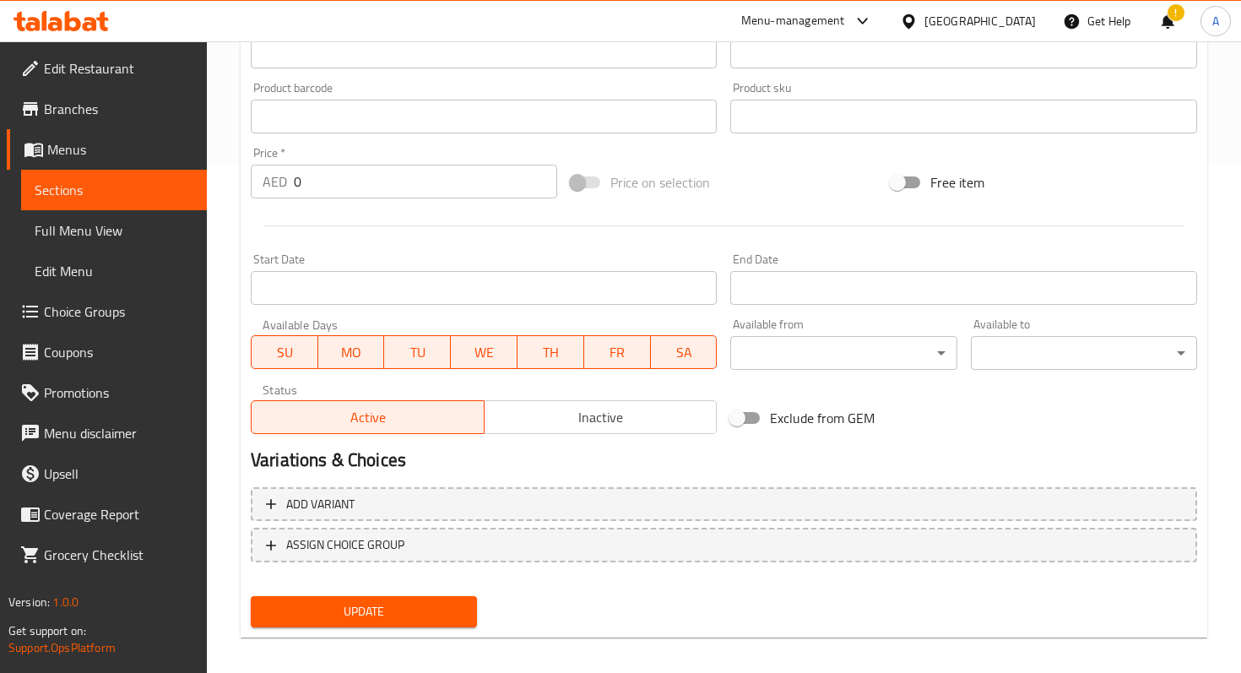
scroll to position [503, 0]
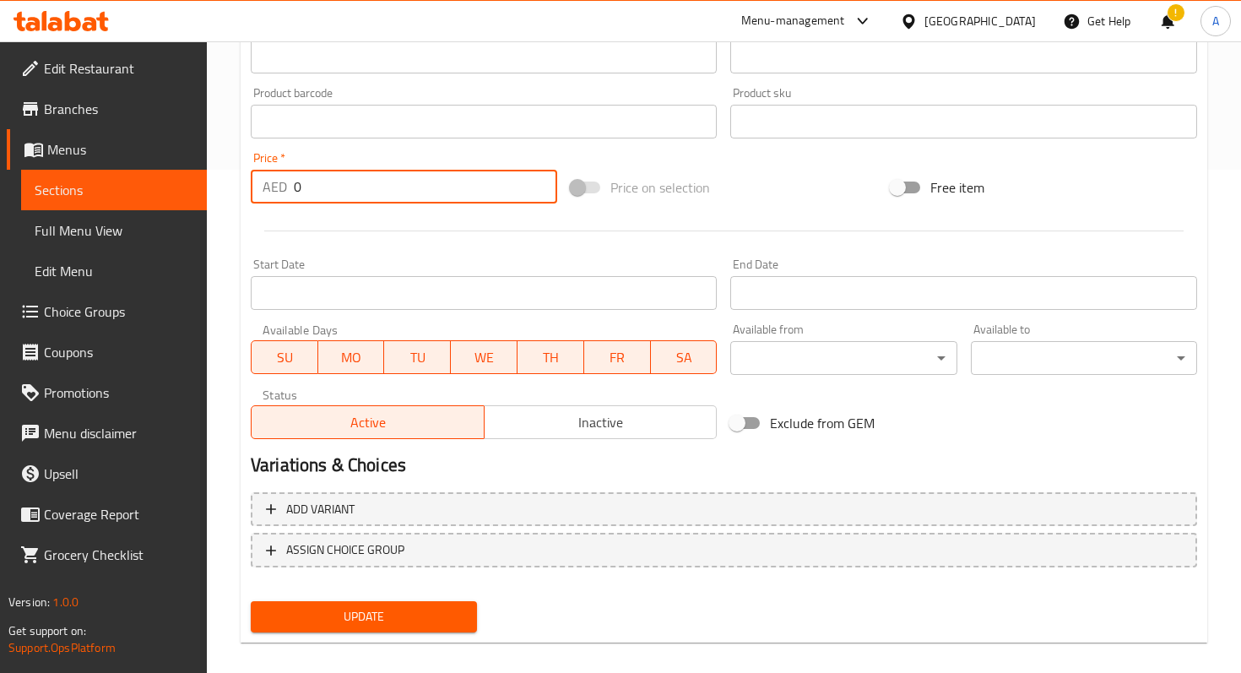
click at [349, 193] on input "0" at bounding box center [425, 187] width 263 height 34
type input "60"
click at [333, 607] on span "Update" at bounding box center [363, 616] width 199 height 21
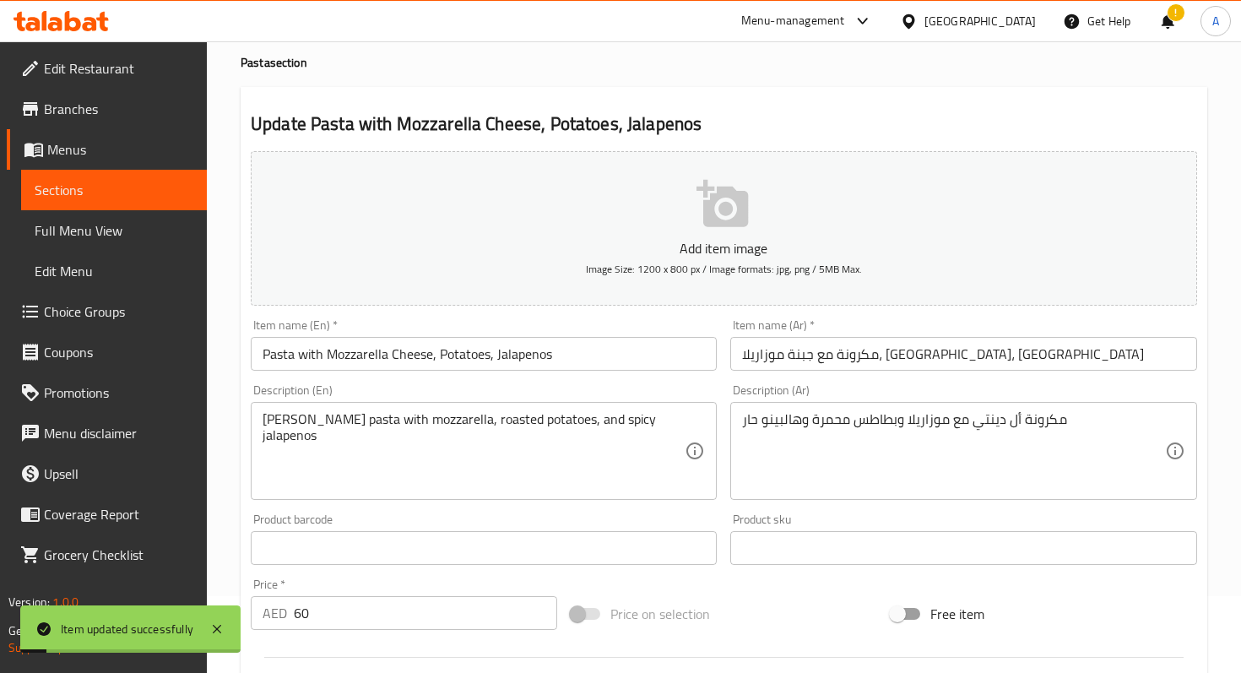
scroll to position [0, 0]
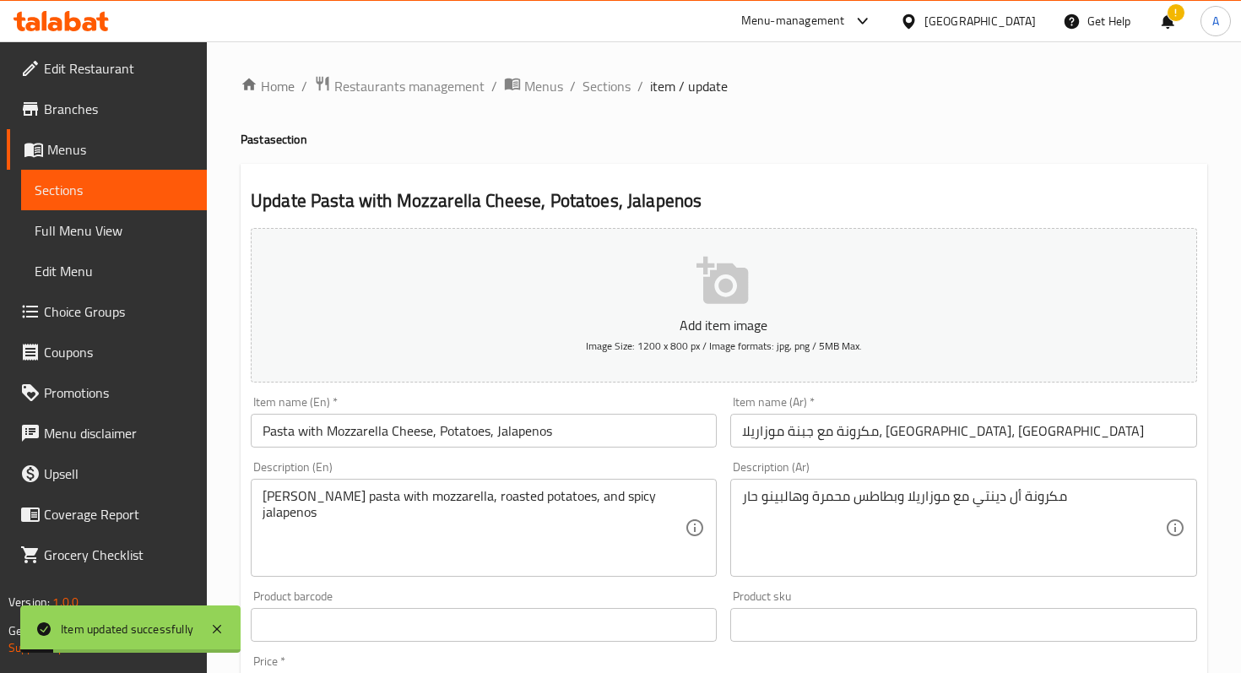
click at [142, 193] on span "Sections" at bounding box center [114, 190] width 159 height 20
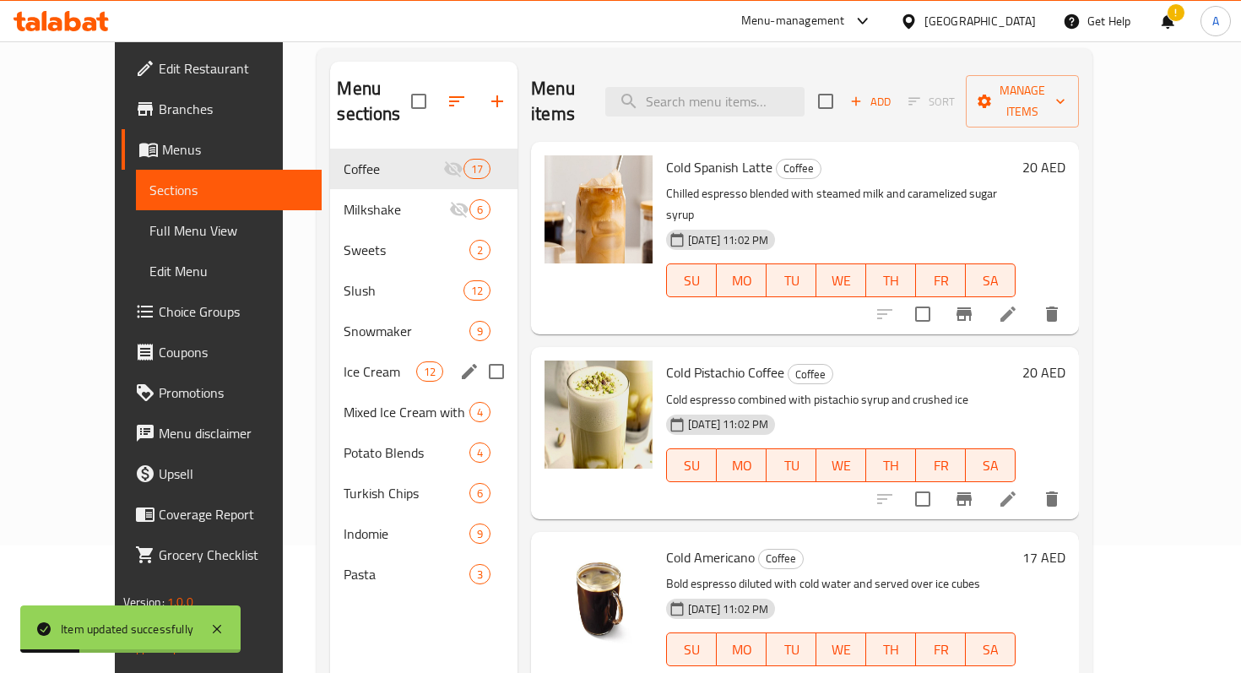
scroll to position [153, 0]
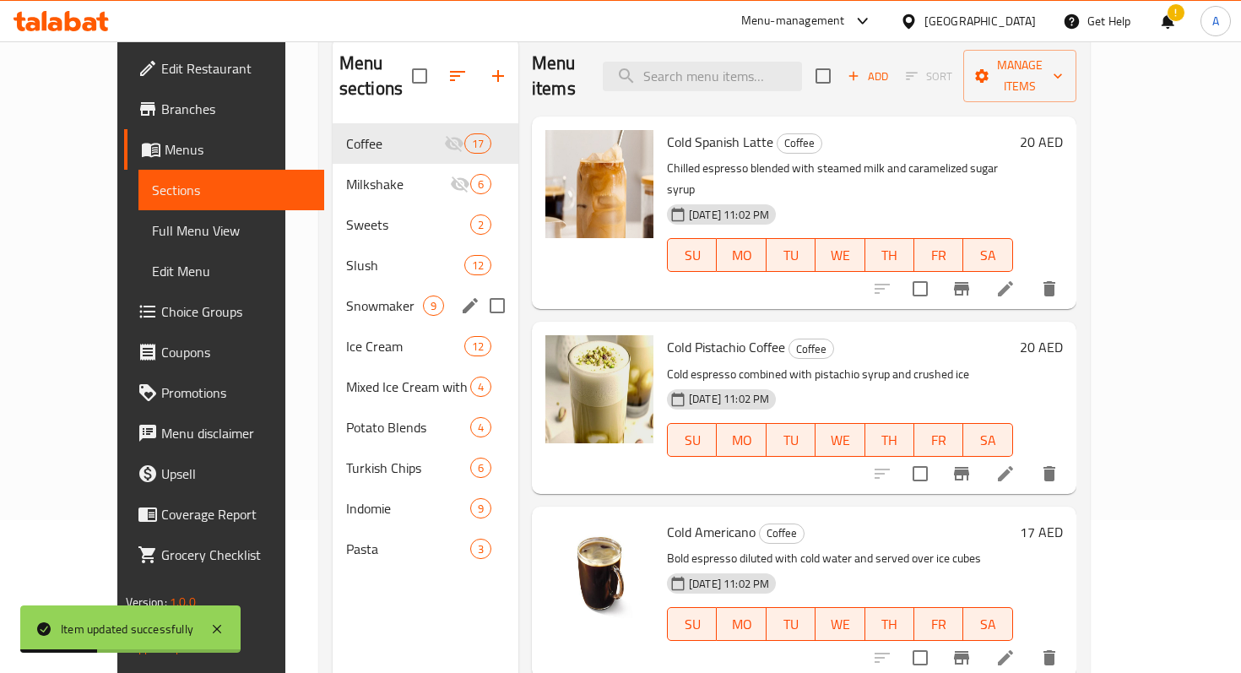
click at [333, 293] on div "Snowmaker 9" at bounding box center [426, 305] width 186 height 41
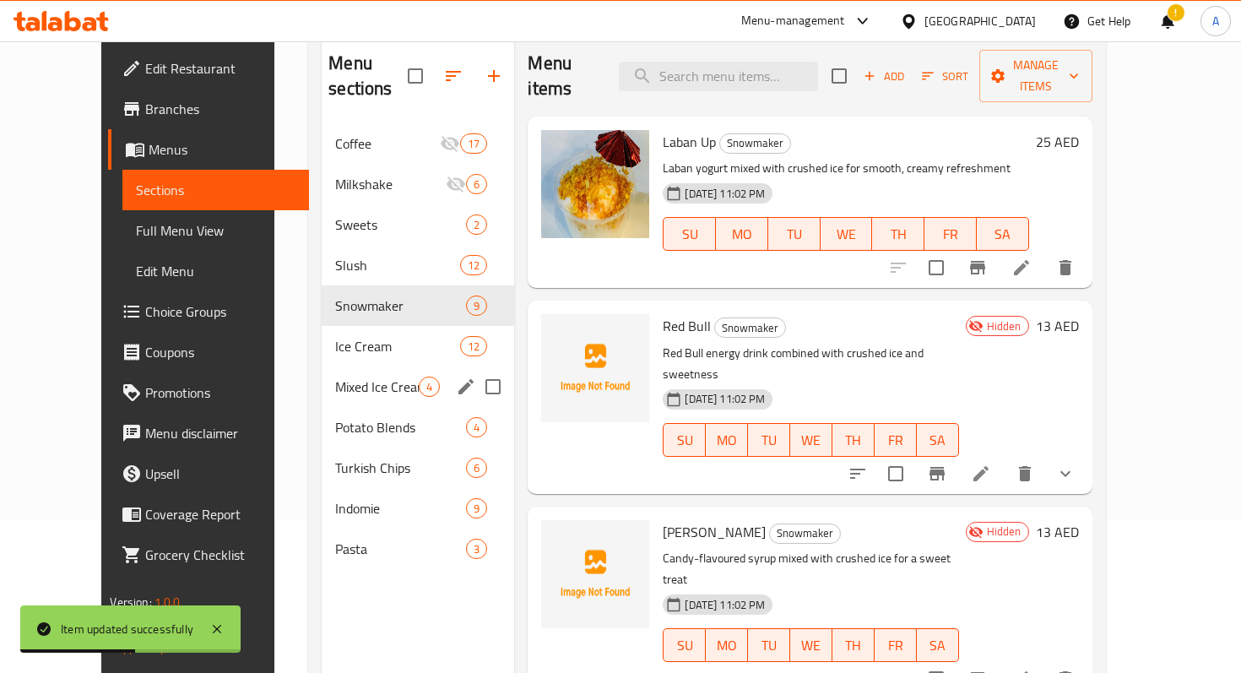
click at [338, 372] on div "Mixed Ice Cream with Slush 4" at bounding box center [418, 386] width 192 height 41
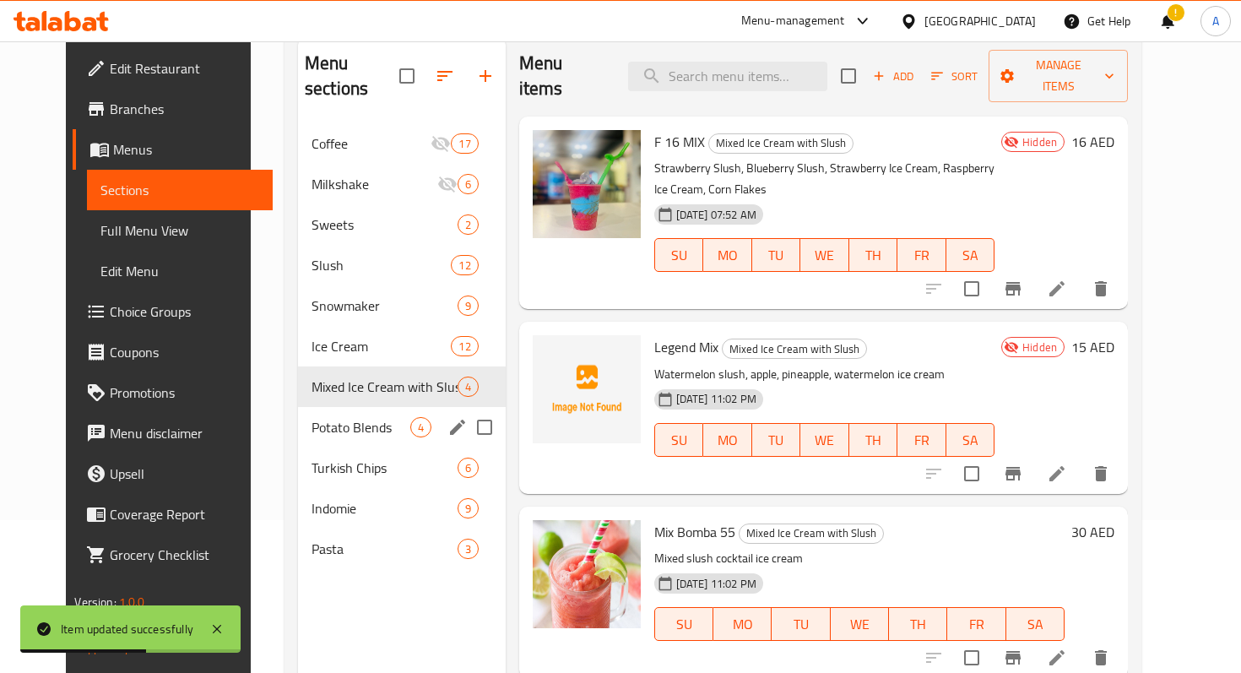
click at [340, 417] on span "Potato Blends" at bounding box center [360, 427] width 99 height 20
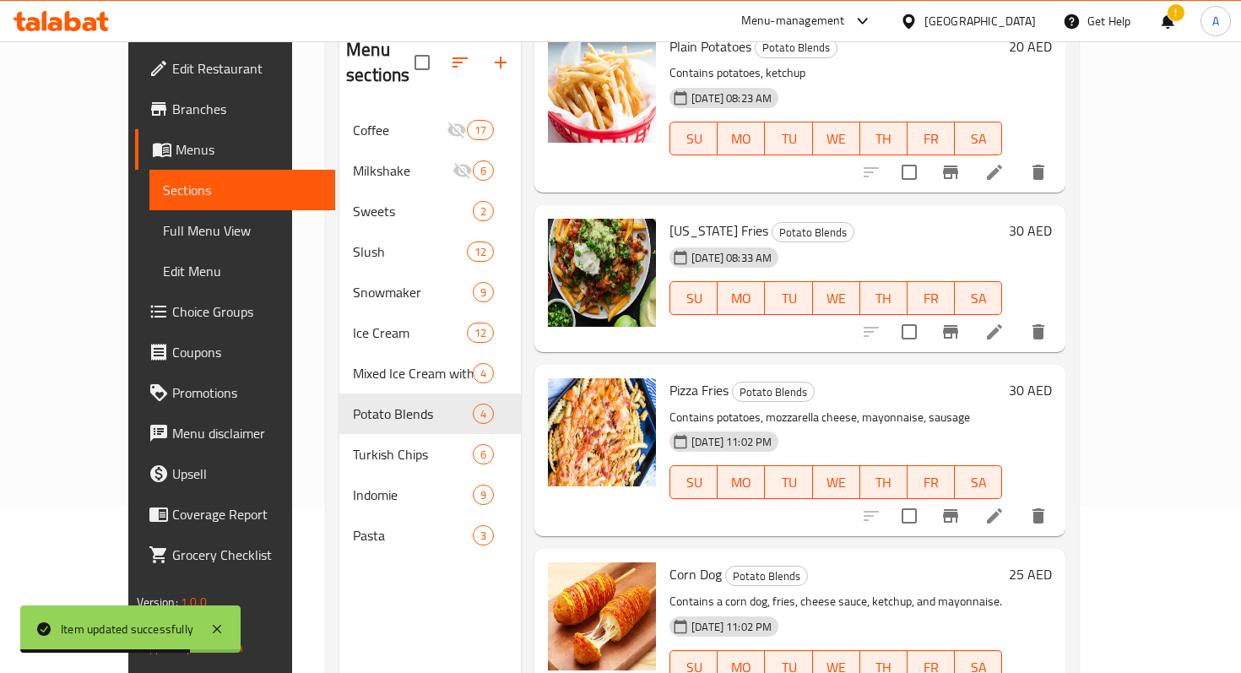
scroll to position [172, 0]
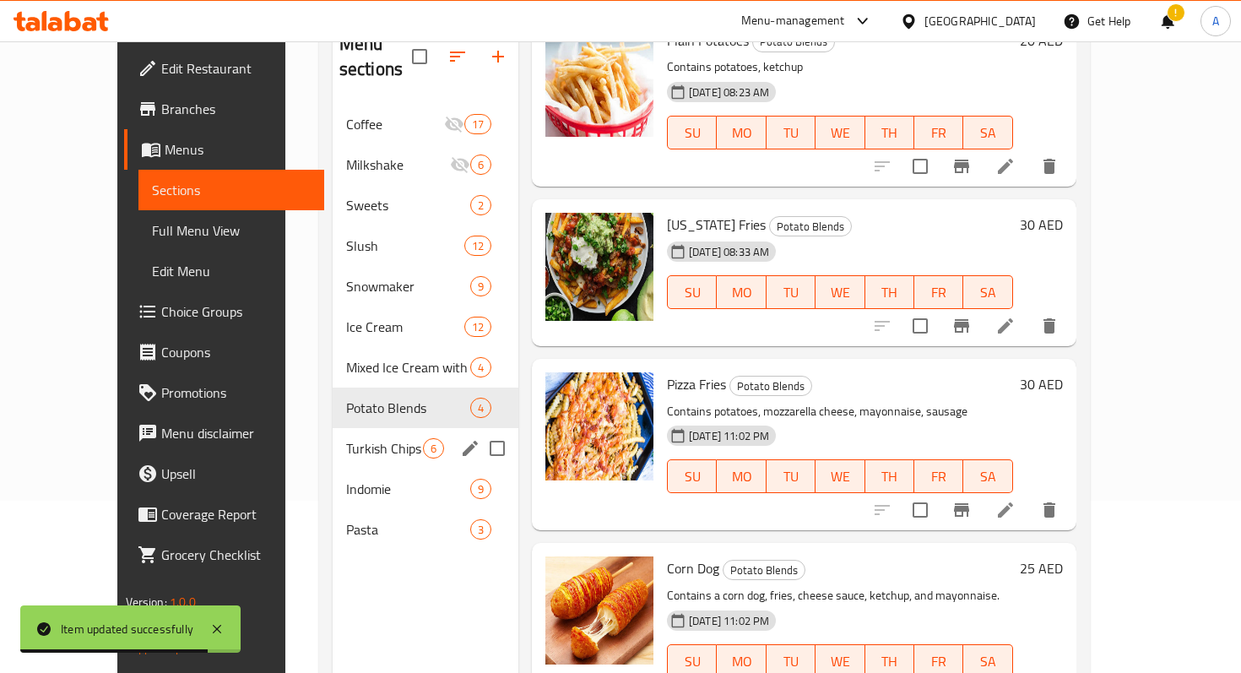
click at [374, 438] on span "Turkish Chips" at bounding box center [384, 448] width 77 height 20
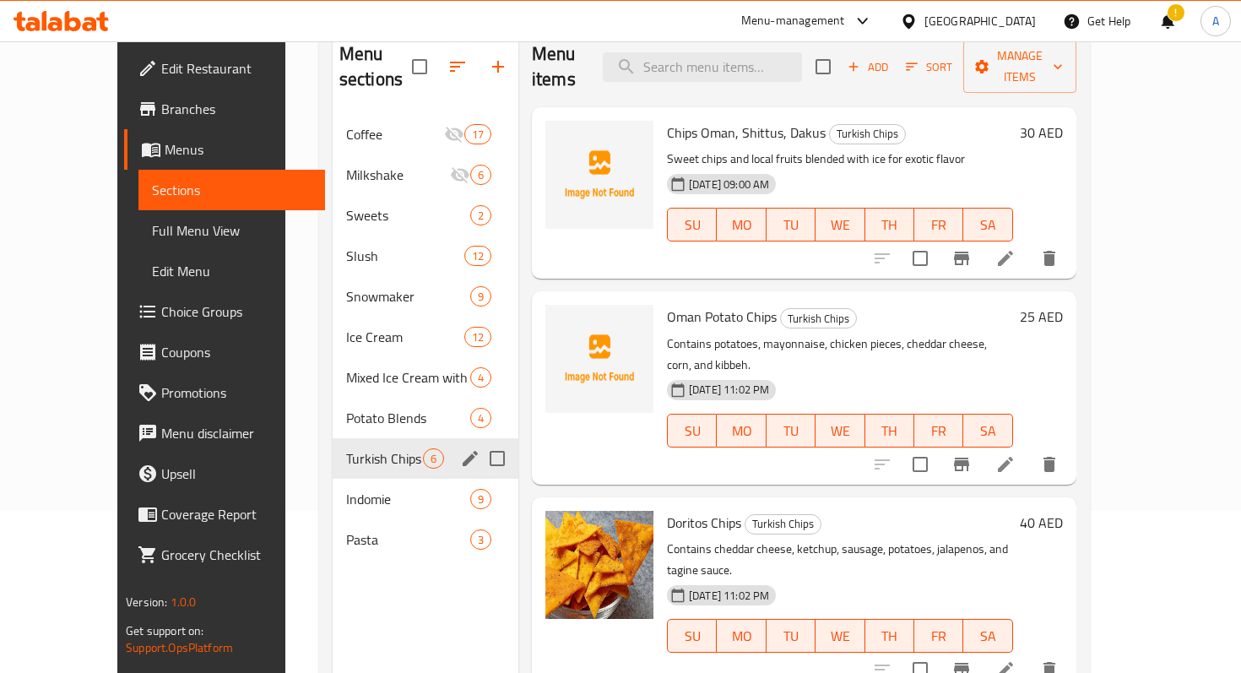
scroll to position [165, 0]
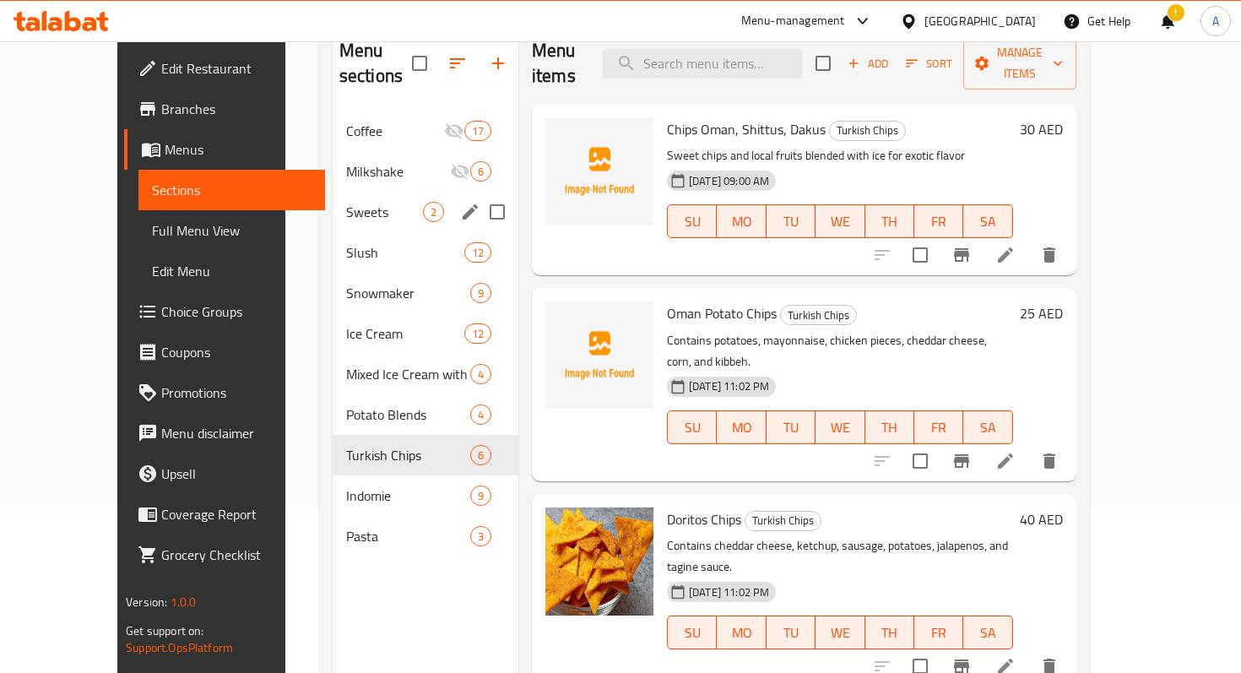
click at [333, 197] on div "Sweets 2" at bounding box center [426, 212] width 186 height 41
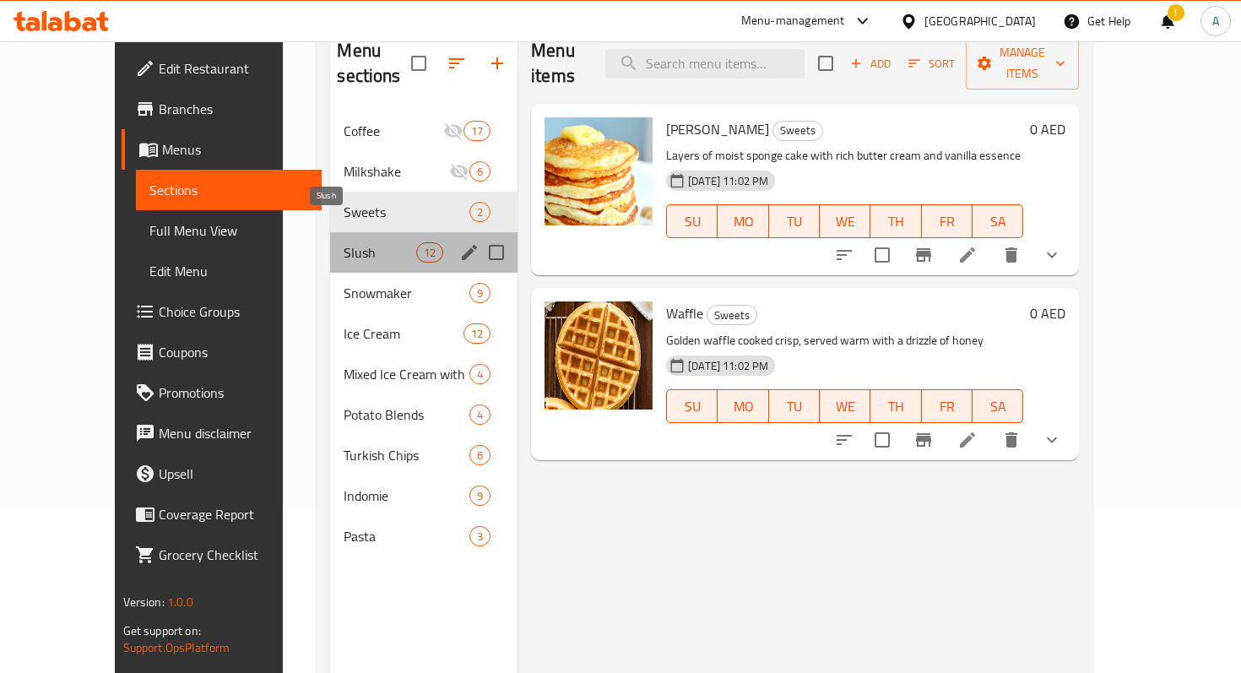
click at [344, 242] on span "Slush" at bounding box center [380, 252] width 72 height 20
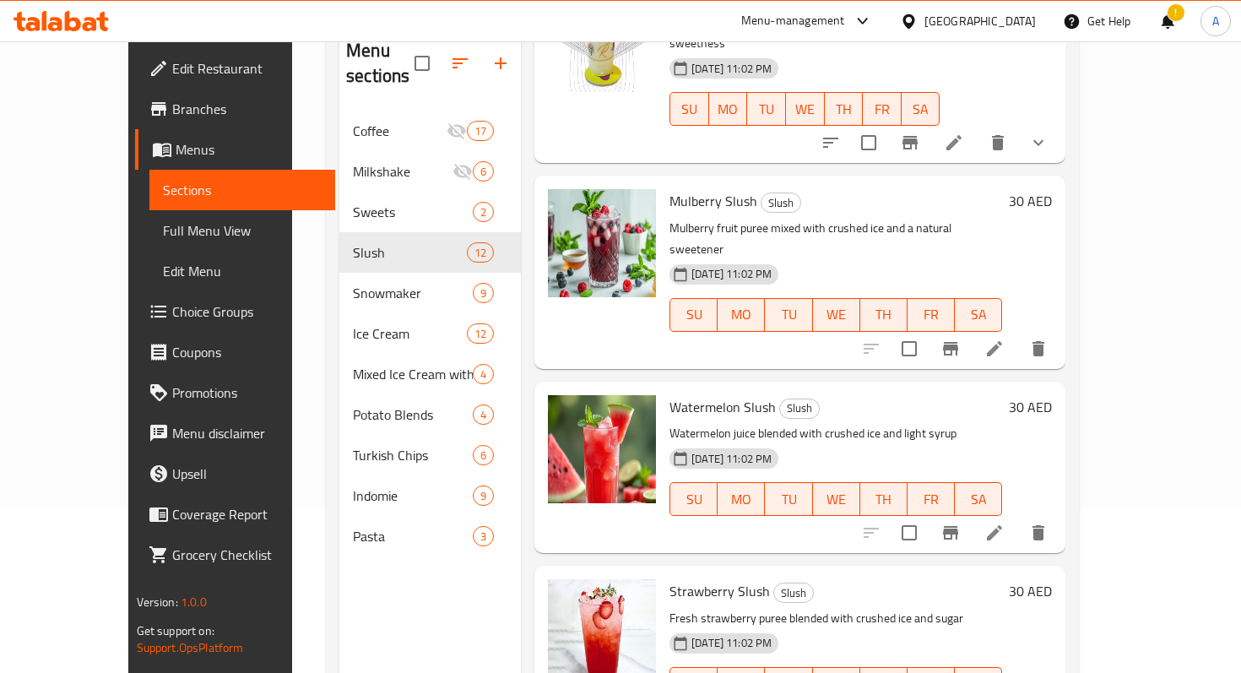
scroll to position [137, 0]
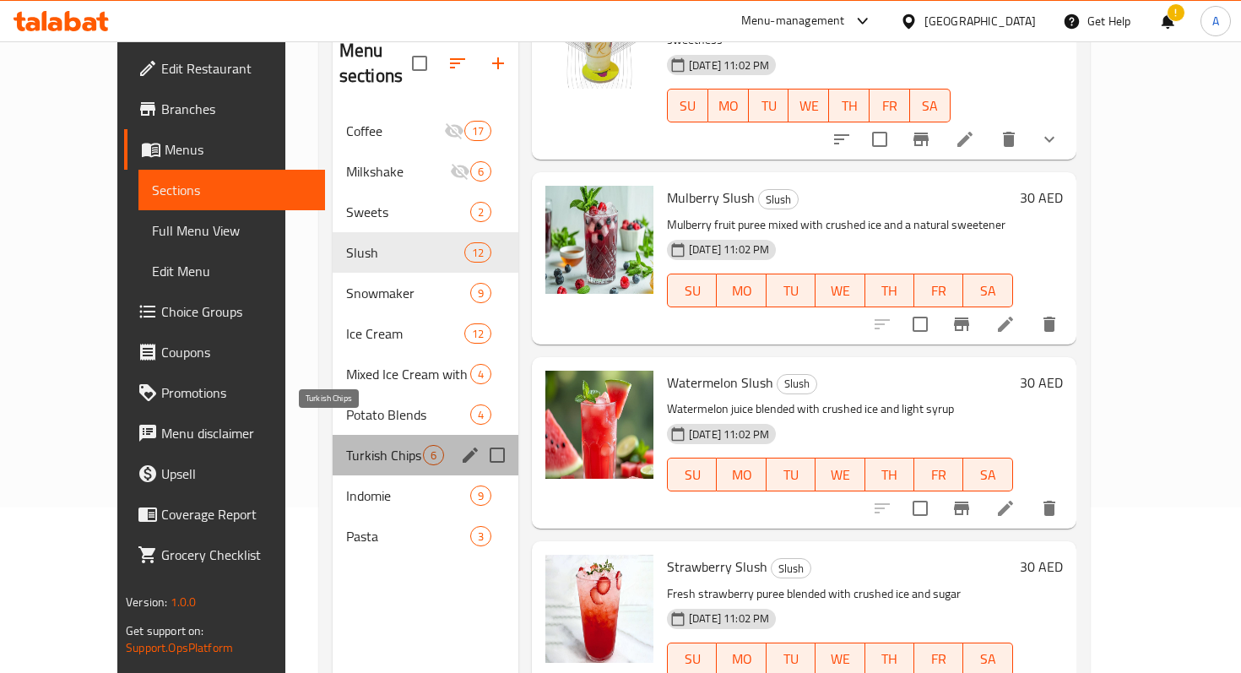
click at [359, 445] on span "Turkish Chips" at bounding box center [384, 455] width 77 height 20
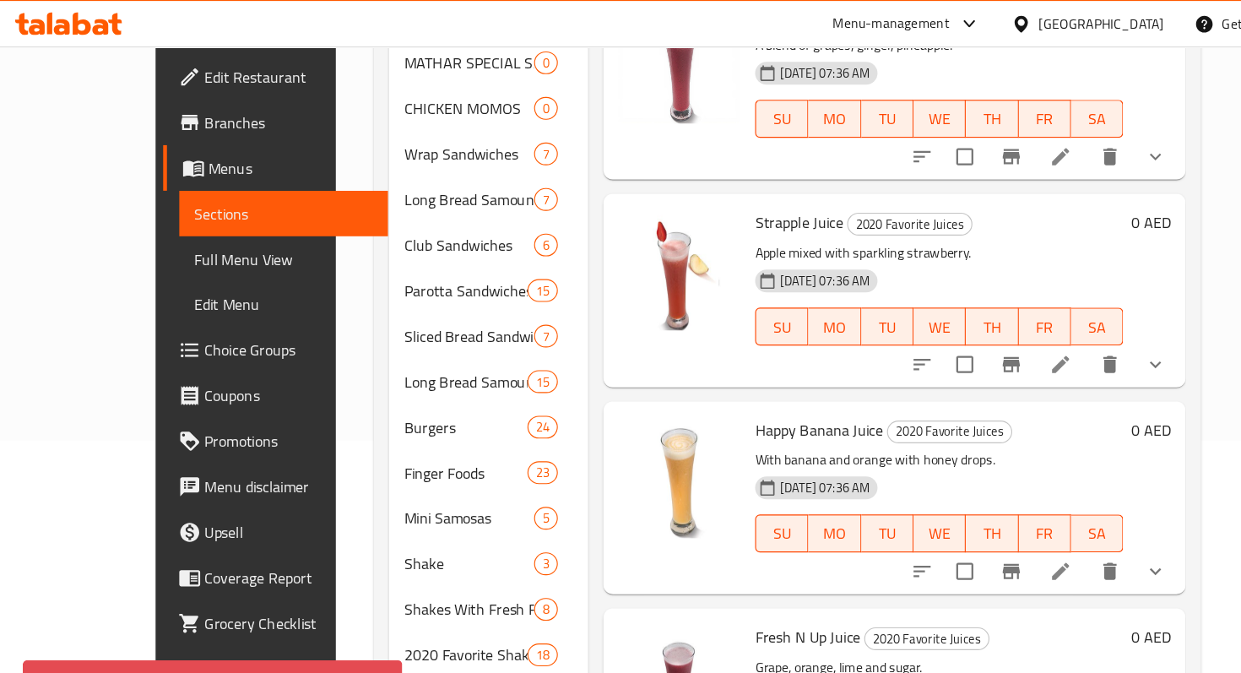
scroll to position [281, 0]
